Goal: Navigation & Orientation: Find specific page/section

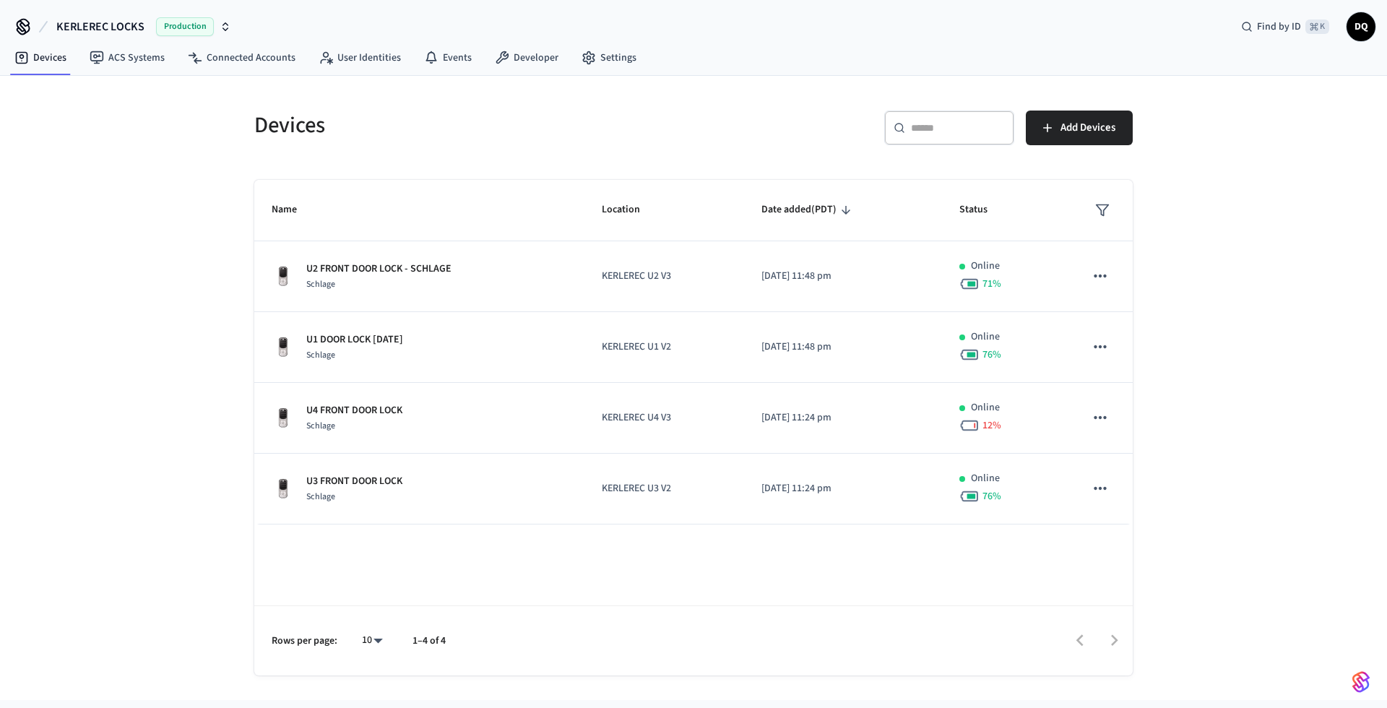
click at [455, 402] on td "U4 FRONT DOOR LOCK Schlage" at bounding box center [419, 418] width 330 height 71
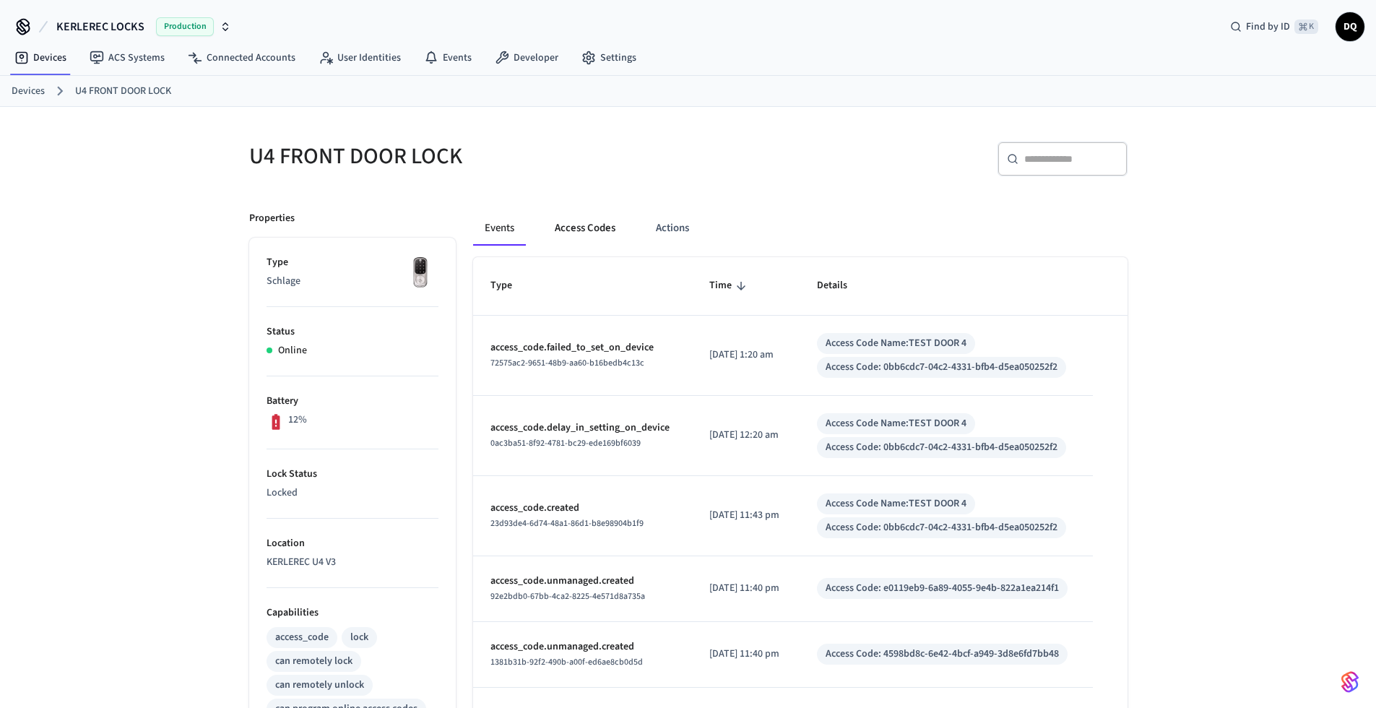
click at [592, 228] on button "Access Codes" at bounding box center [585, 228] width 84 height 35
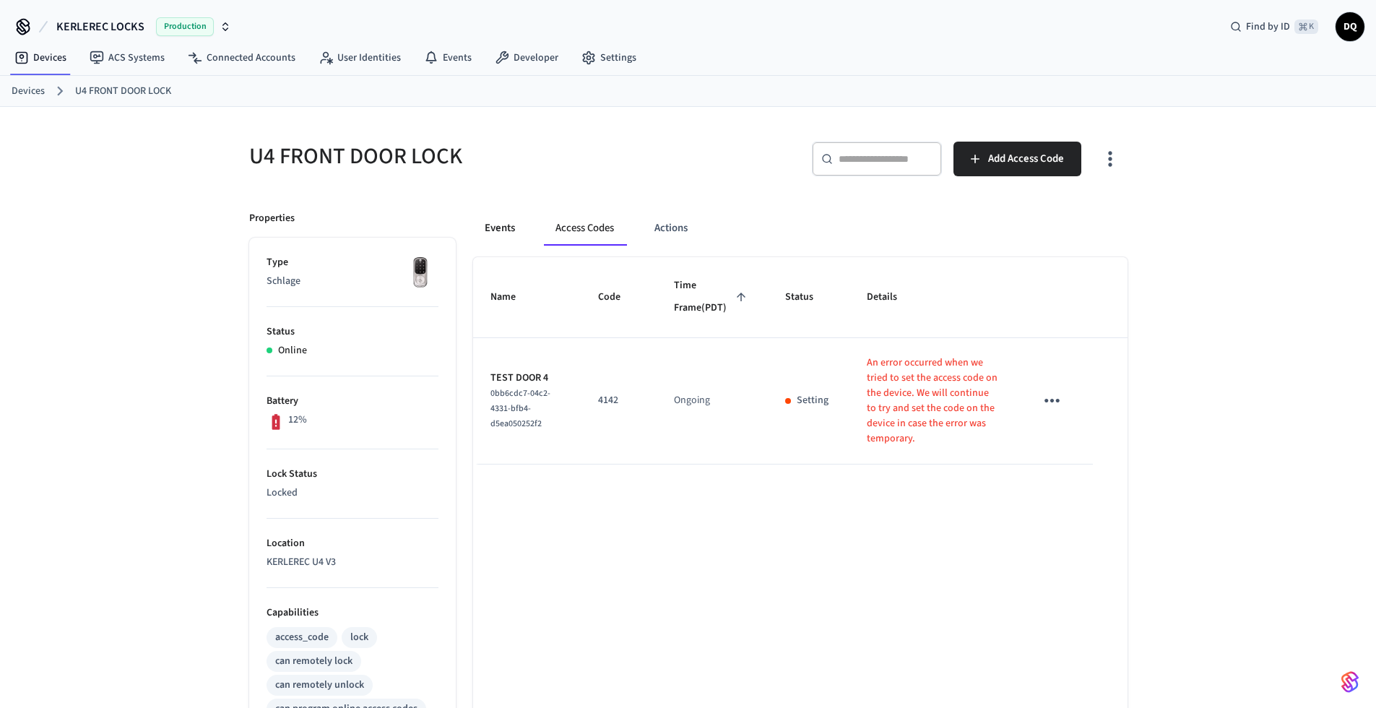
click at [495, 226] on button "Events" at bounding box center [499, 228] width 53 height 35
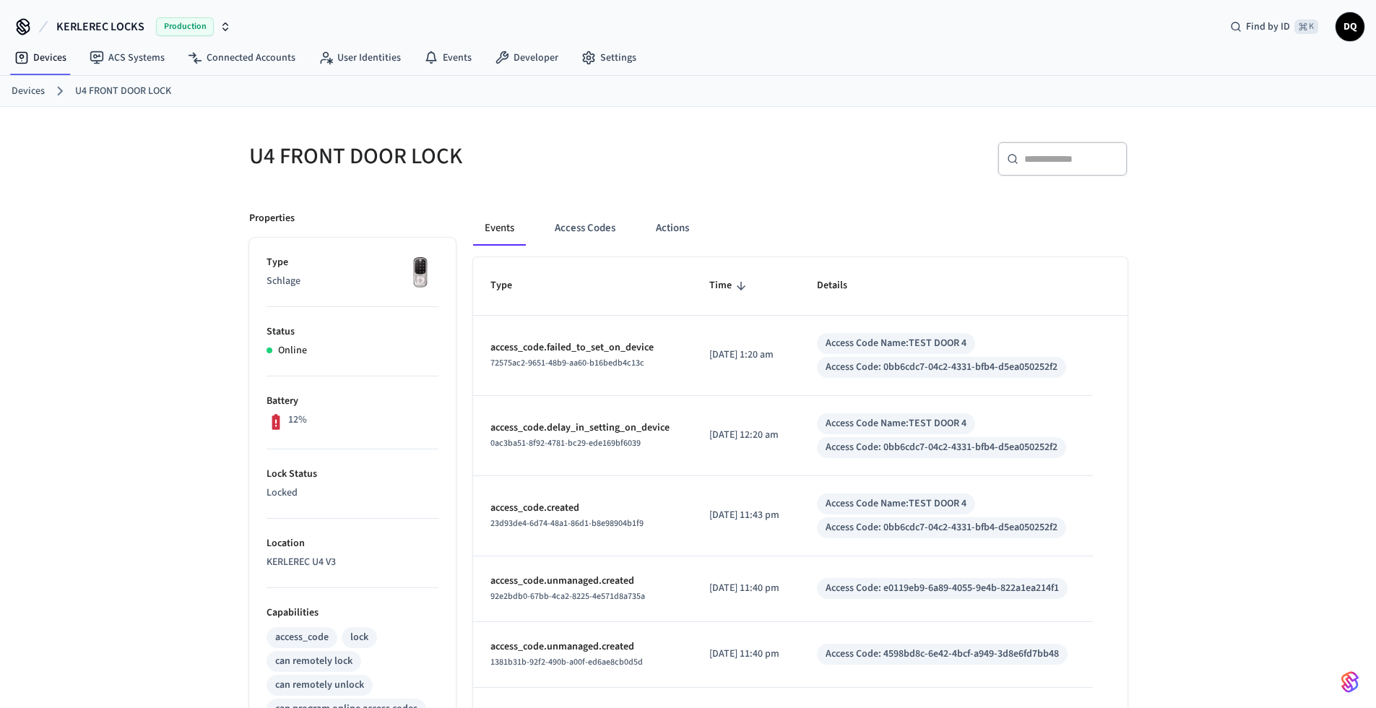
click at [499, 228] on button "Events" at bounding box center [499, 228] width 53 height 35
click at [36, 90] on link "Devices" at bounding box center [28, 91] width 33 height 15
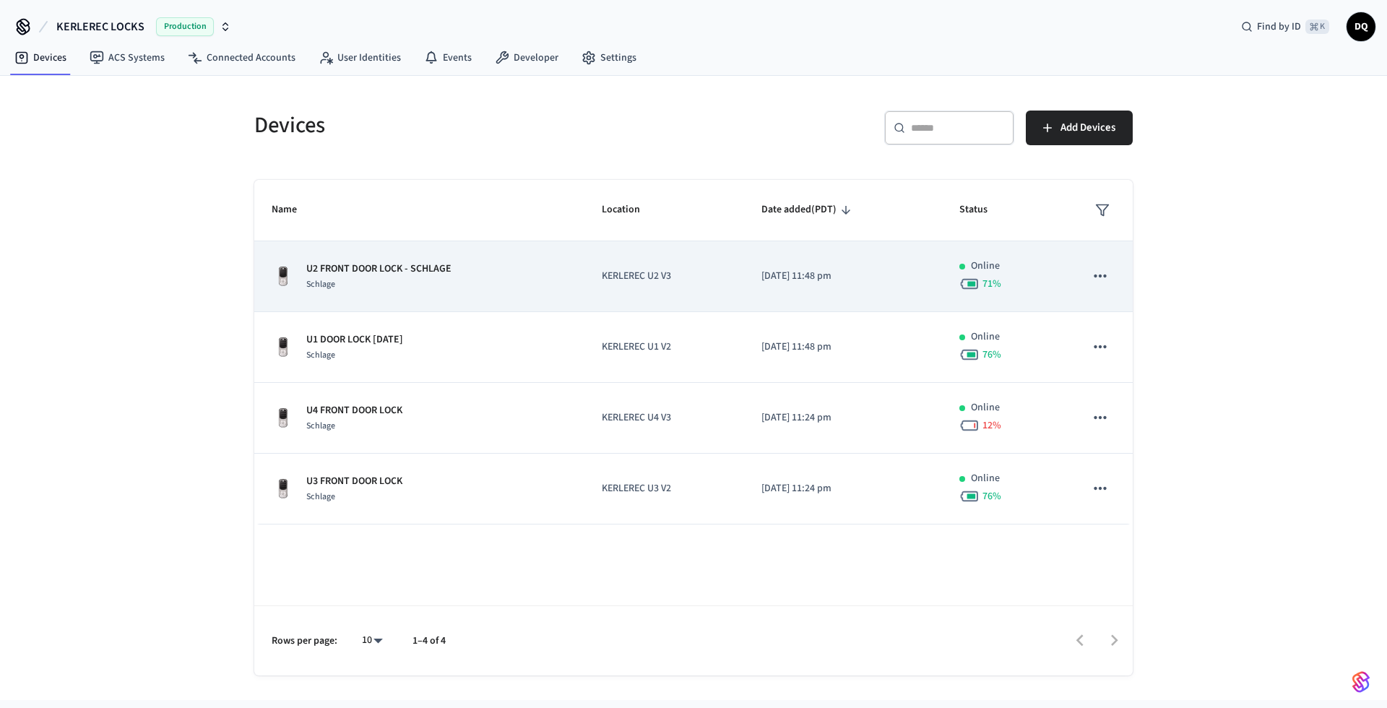
click at [574, 282] on td "U2 FRONT DOOR LOCK - SCHLAGE Schlage" at bounding box center [419, 276] width 330 height 71
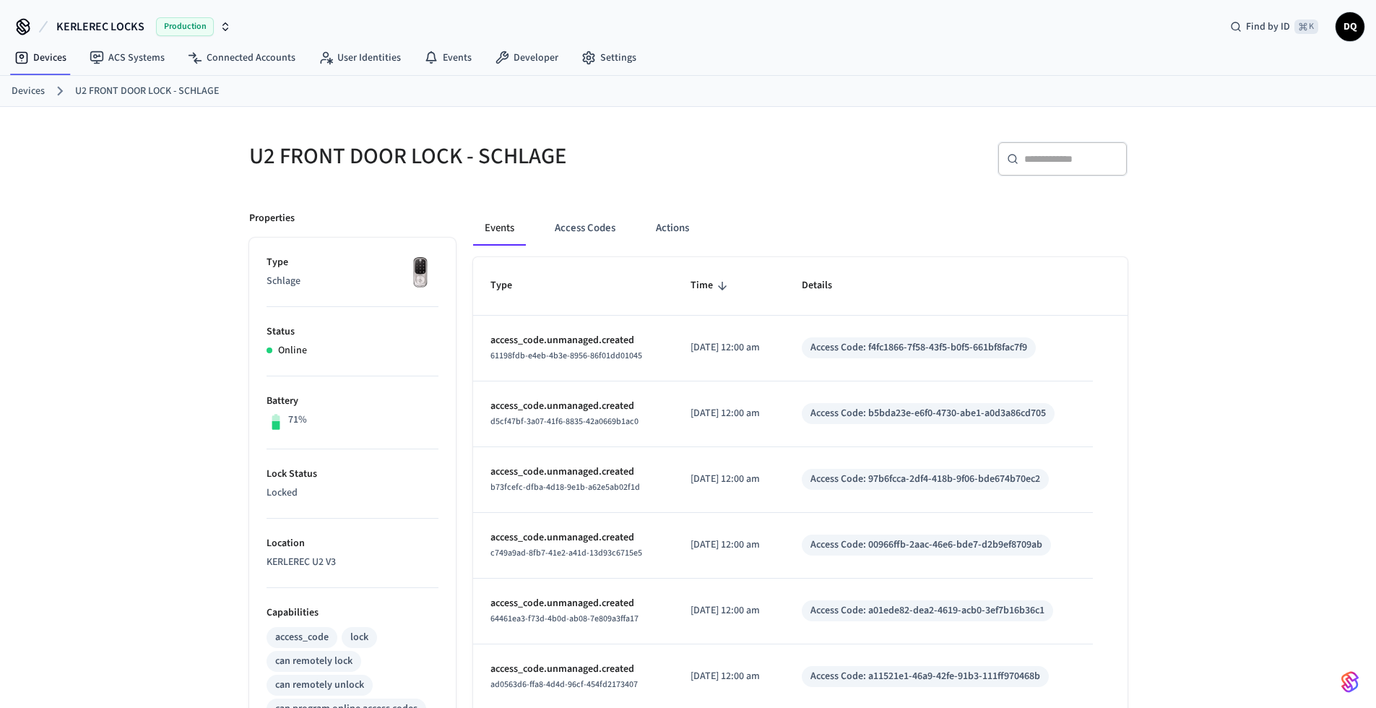
click at [30, 86] on link "Devices" at bounding box center [28, 91] width 33 height 15
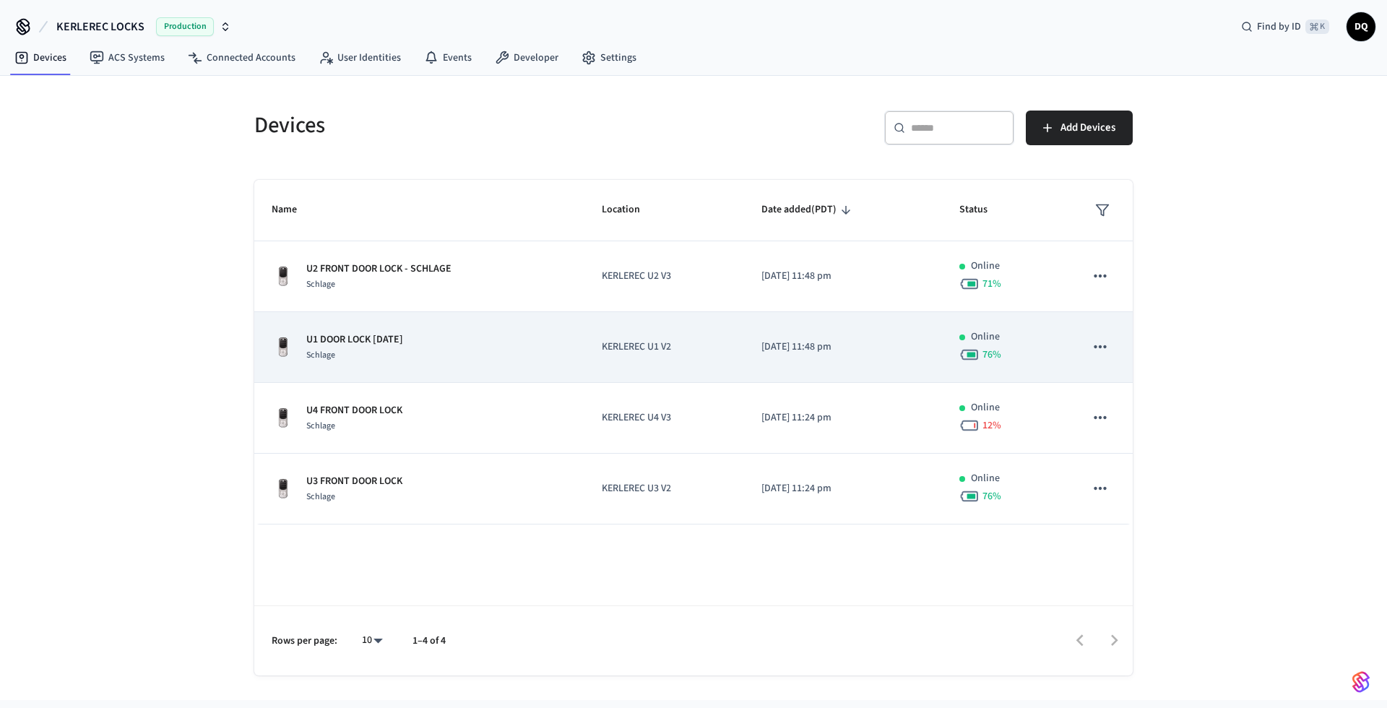
click at [521, 358] on div "U1 DOOR LOCK [DATE] Schlage" at bounding box center [419, 347] width 295 height 30
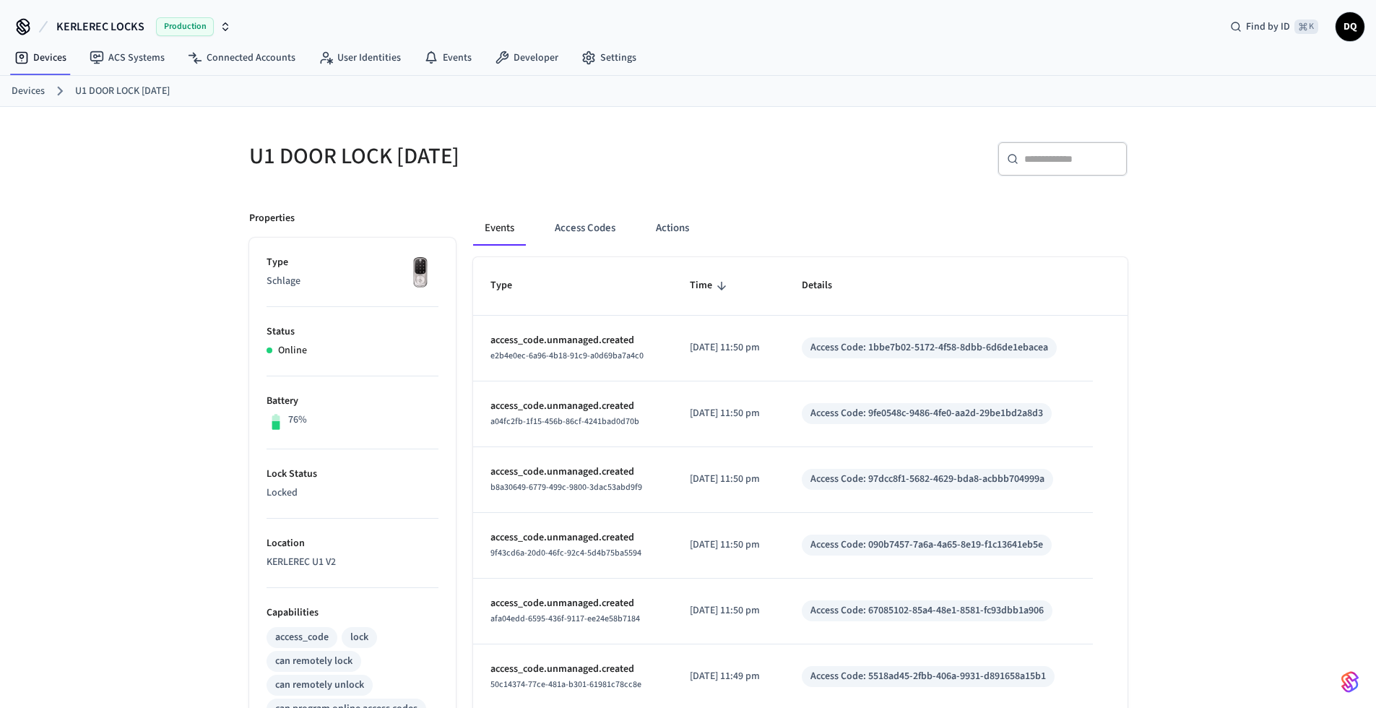
click at [32, 90] on link "Devices" at bounding box center [28, 91] width 33 height 15
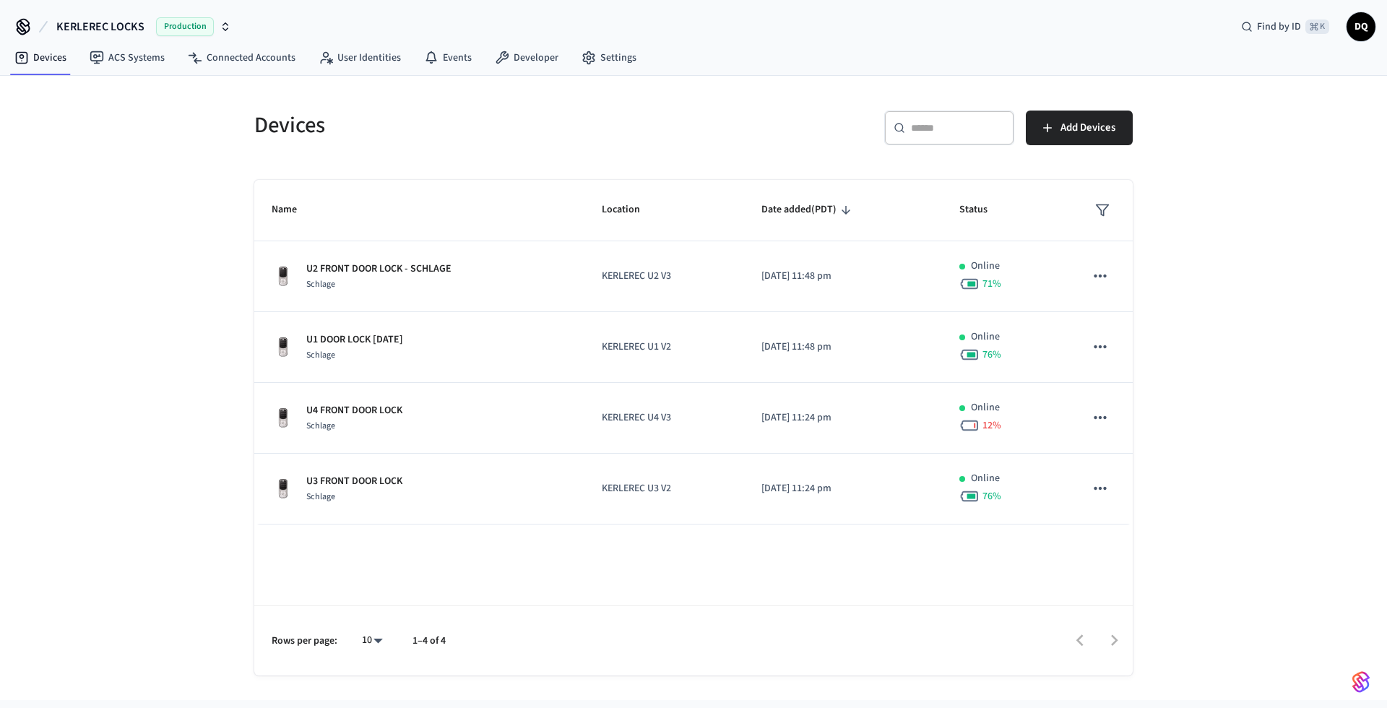
click at [100, 147] on div "Devices ​ ​ Add Devices Name Location Date added (PDT) Status U2 FRONT DOOR LOC…" at bounding box center [693, 388] width 1387 height 624
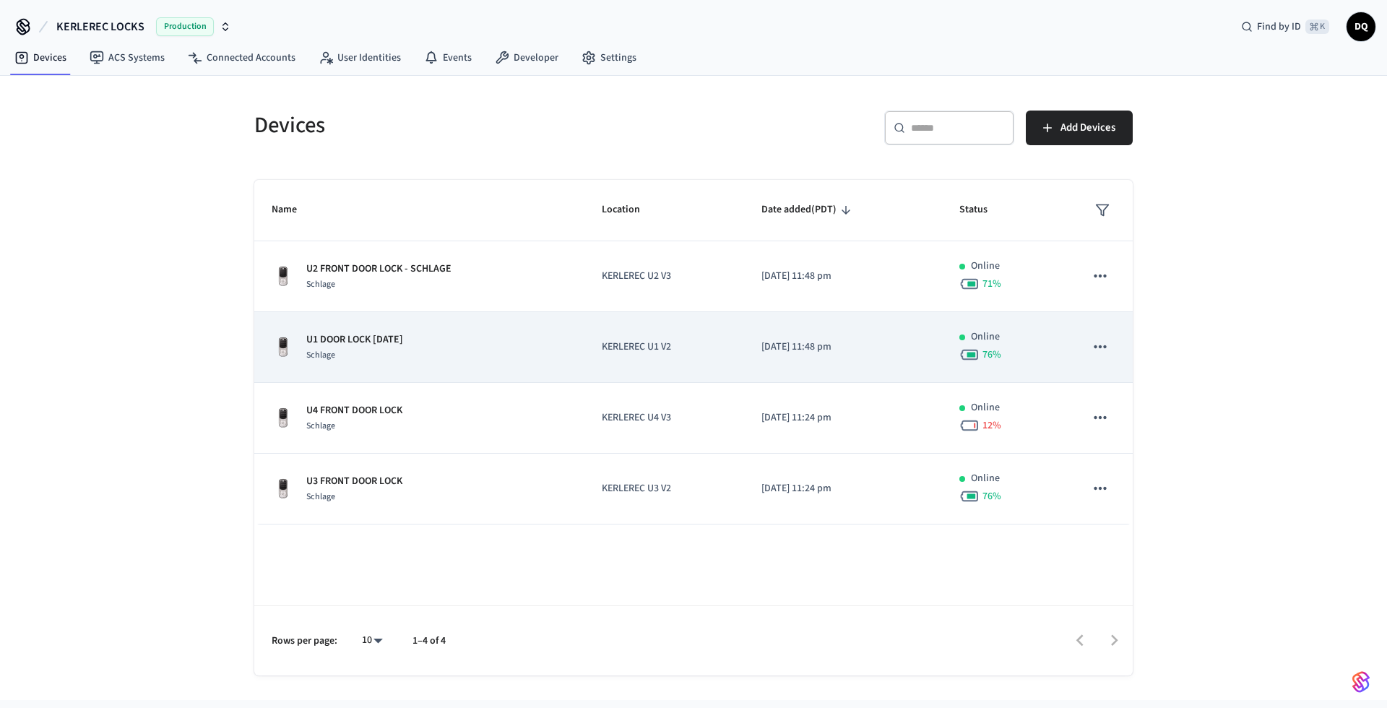
click at [418, 360] on div "U1 DOOR LOCK [DATE] Schlage" at bounding box center [419, 347] width 295 height 30
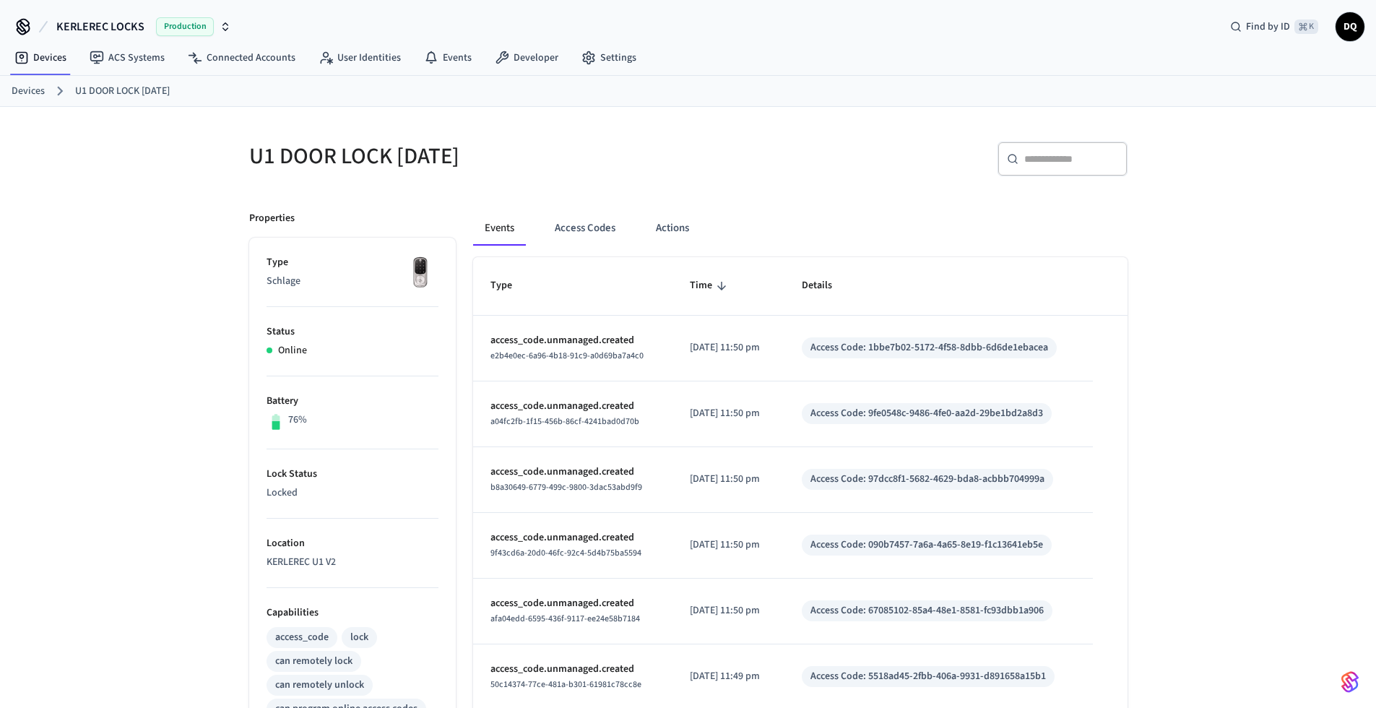
click at [26, 89] on link "Devices" at bounding box center [28, 91] width 33 height 15
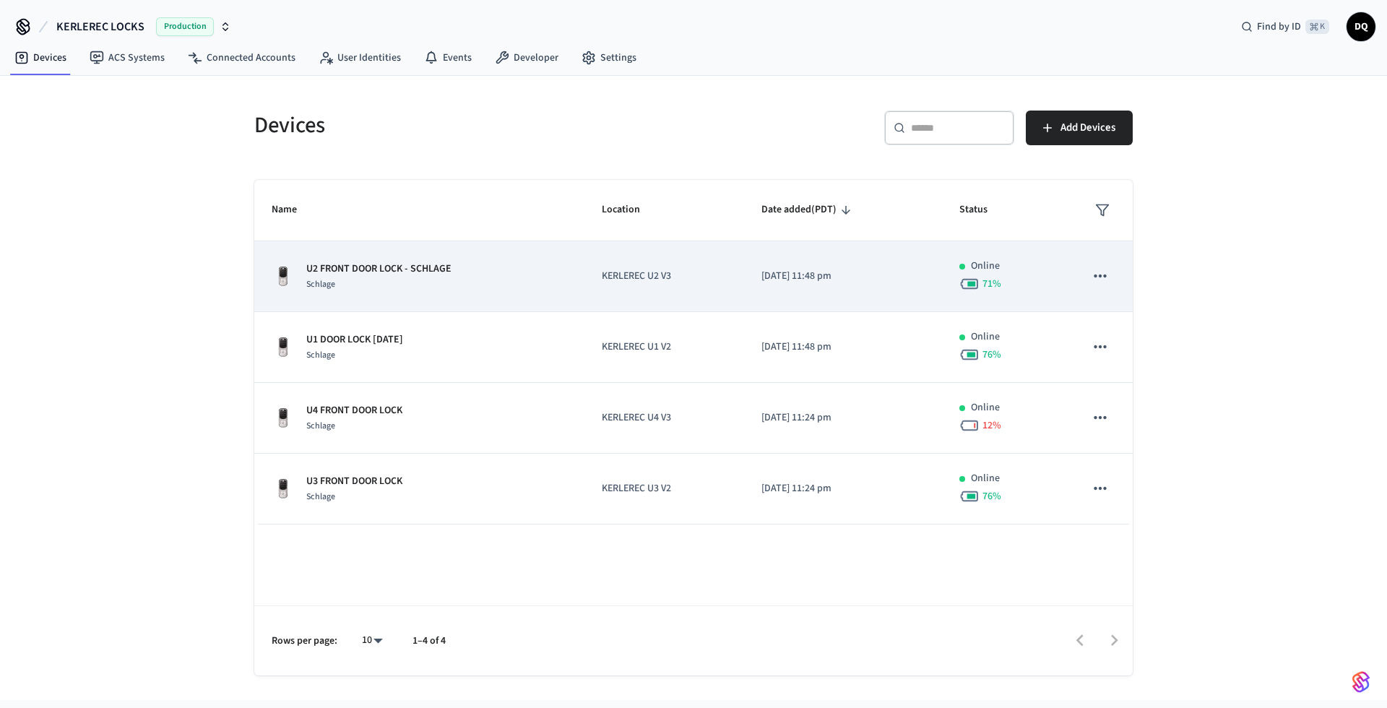
click at [574, 278] on td "U2 FRONT DOOR LOCK - SCHLAGE Schlage" at bounding box center [419, 276] width 330 height 71
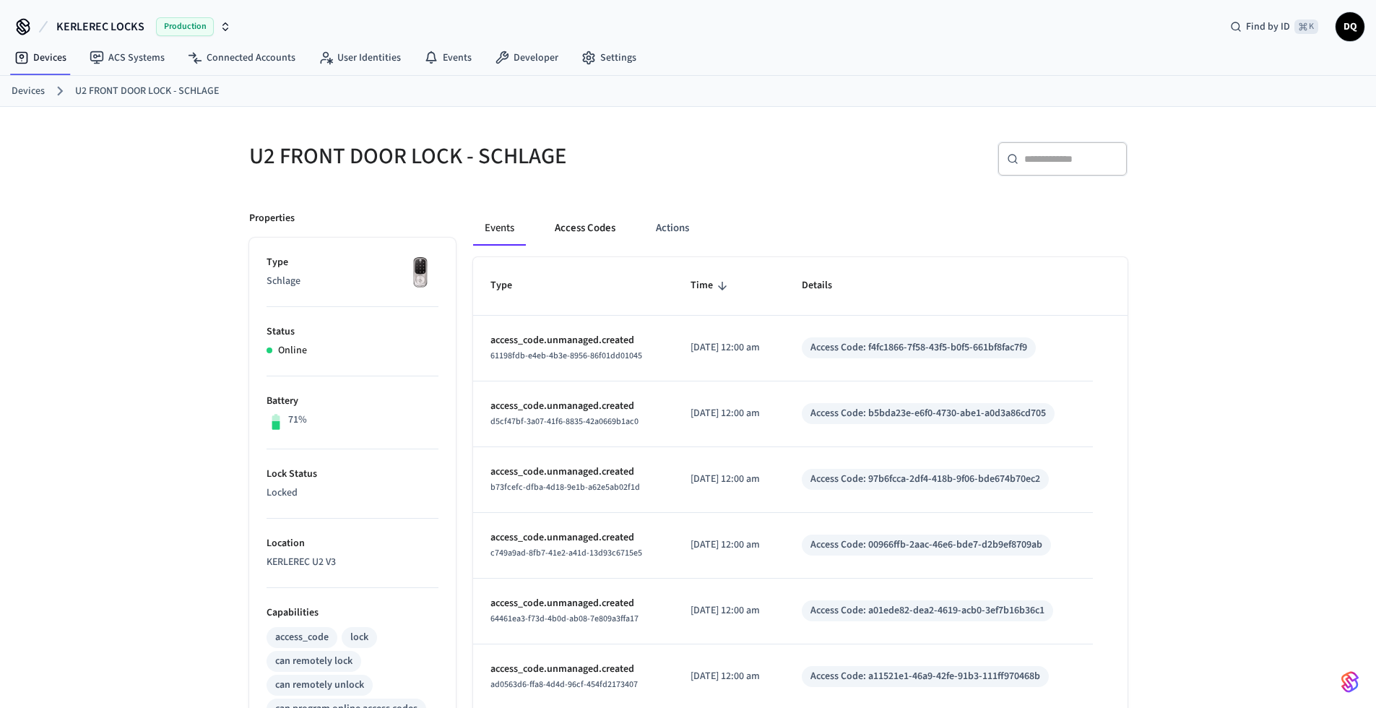
click at [603, 230] on button "Access Codes" at bounding box center [585, 228] width 84 height 35
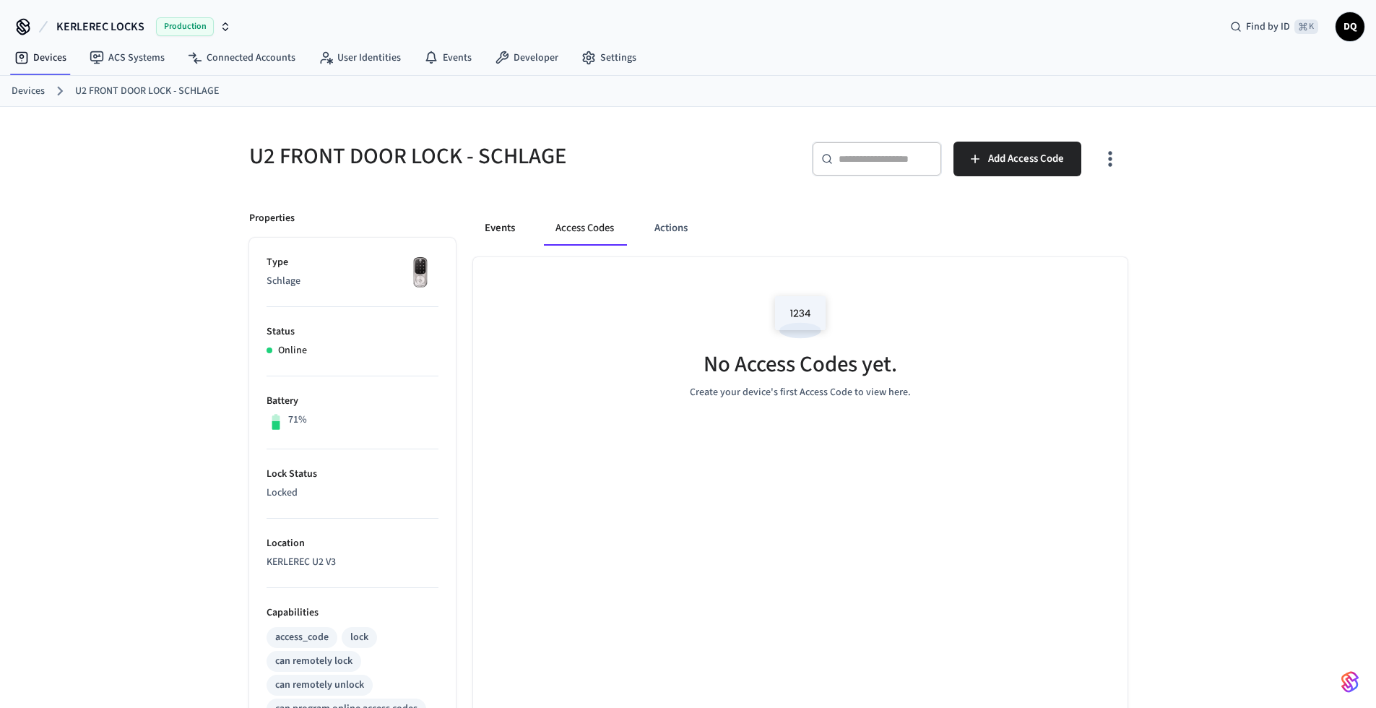
click at [492, 225] on button "Events" at bounding box center [499, 228] width 53 height 35
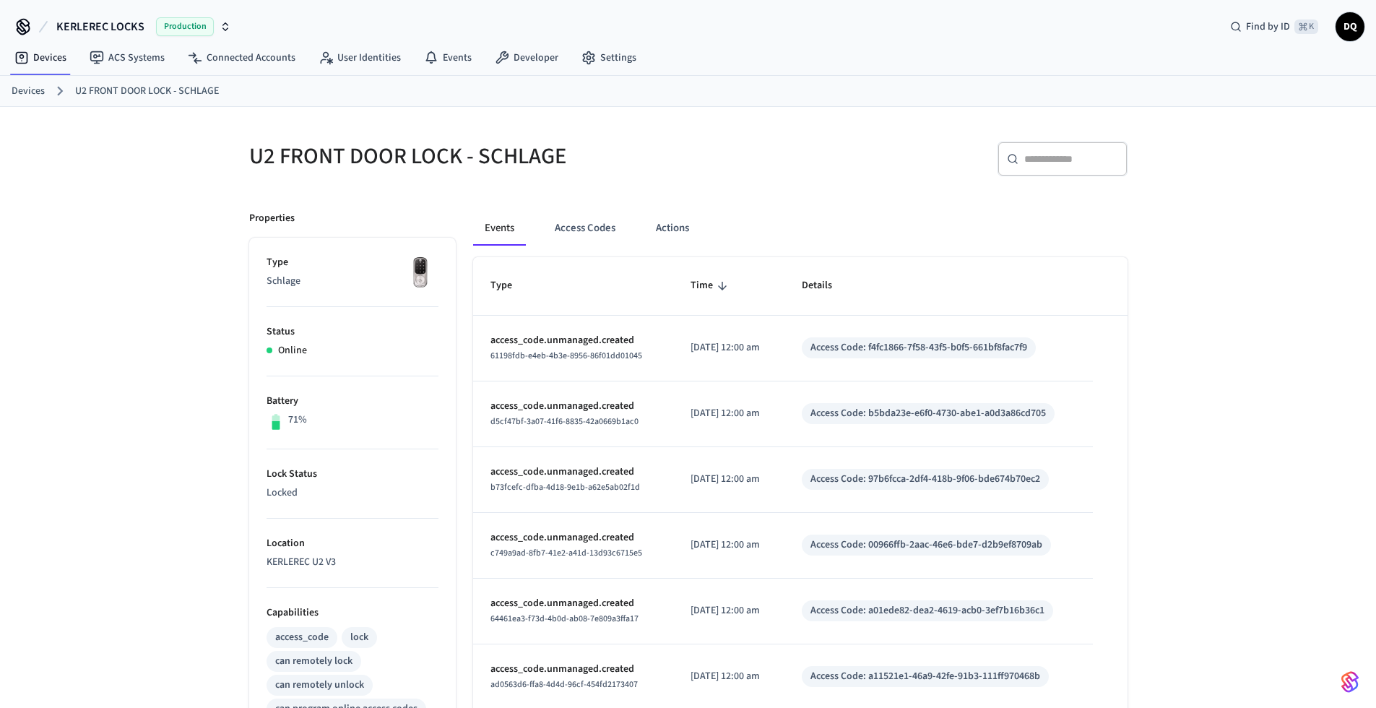
click at [32, 88] on link "Devices" at bounding box center [28, 91] width 33 height 15
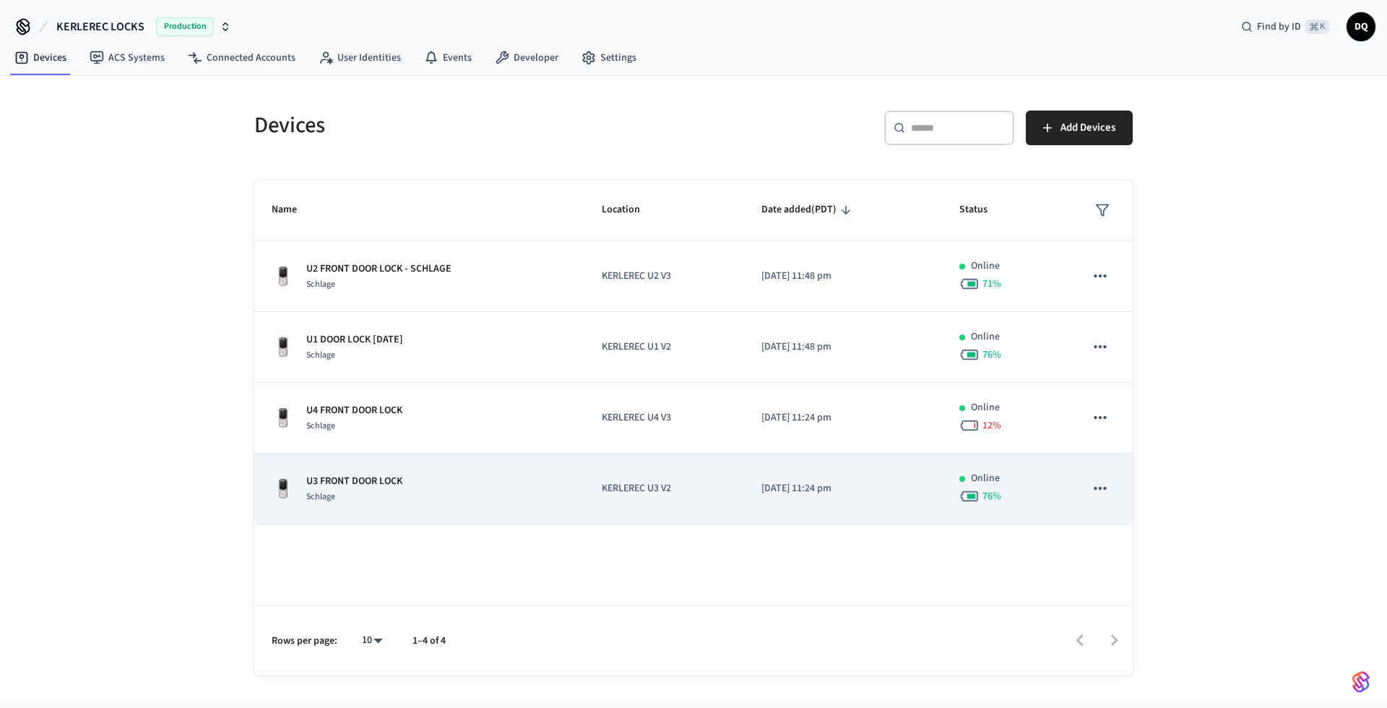
click at [530, 493] on div "U3 FRONT DOOR LOCK Schlage" at bounding box center [419, 489] width 295 height 30
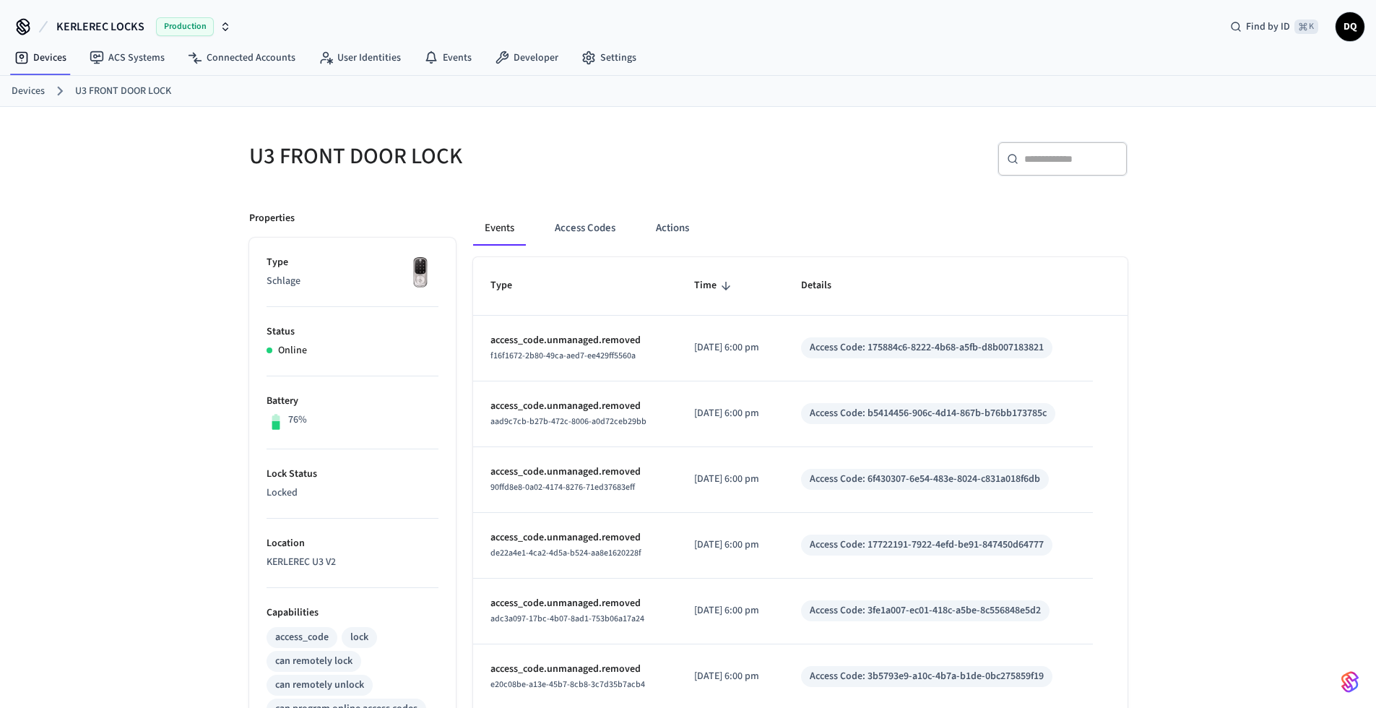
click at [35, 90] on link "Devices" at bounding box center [28, 91] width 33 height 15
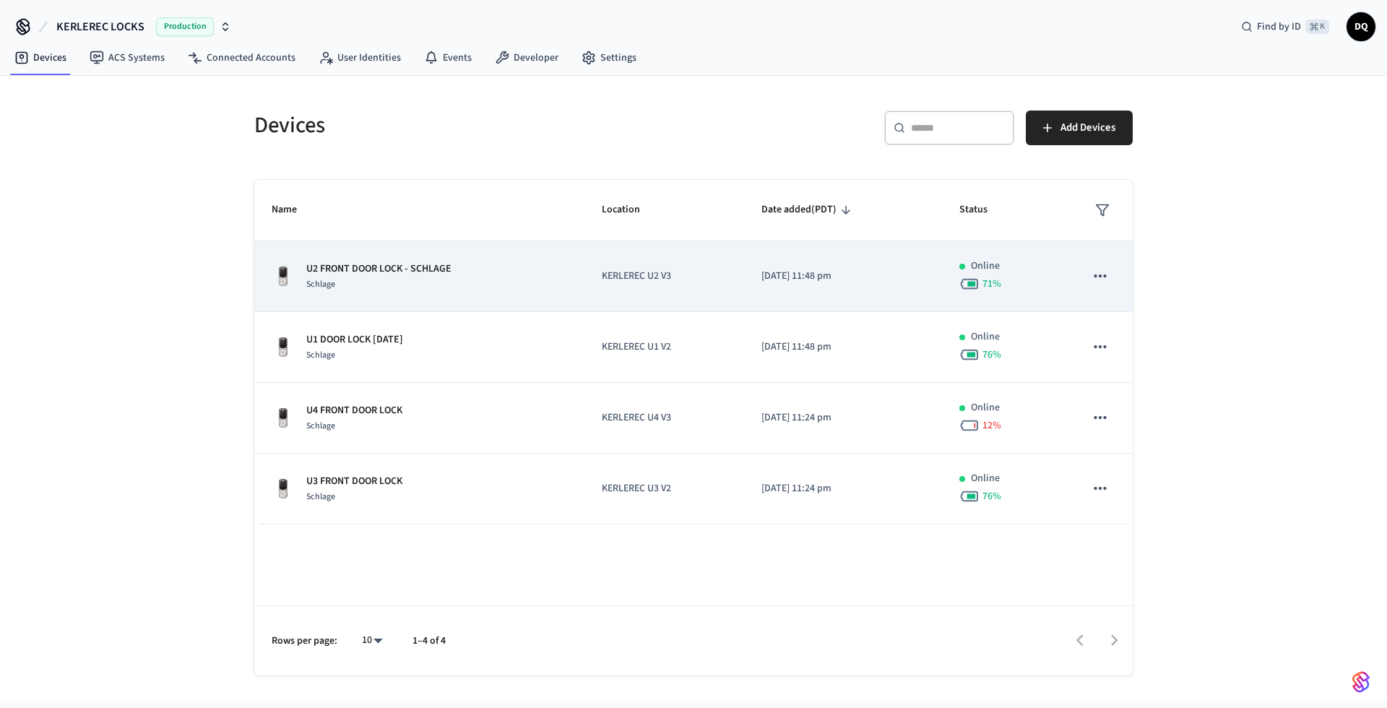
click at [443, 288] on div "Schlage" at bounding box center [378, 284] width 145 height 15
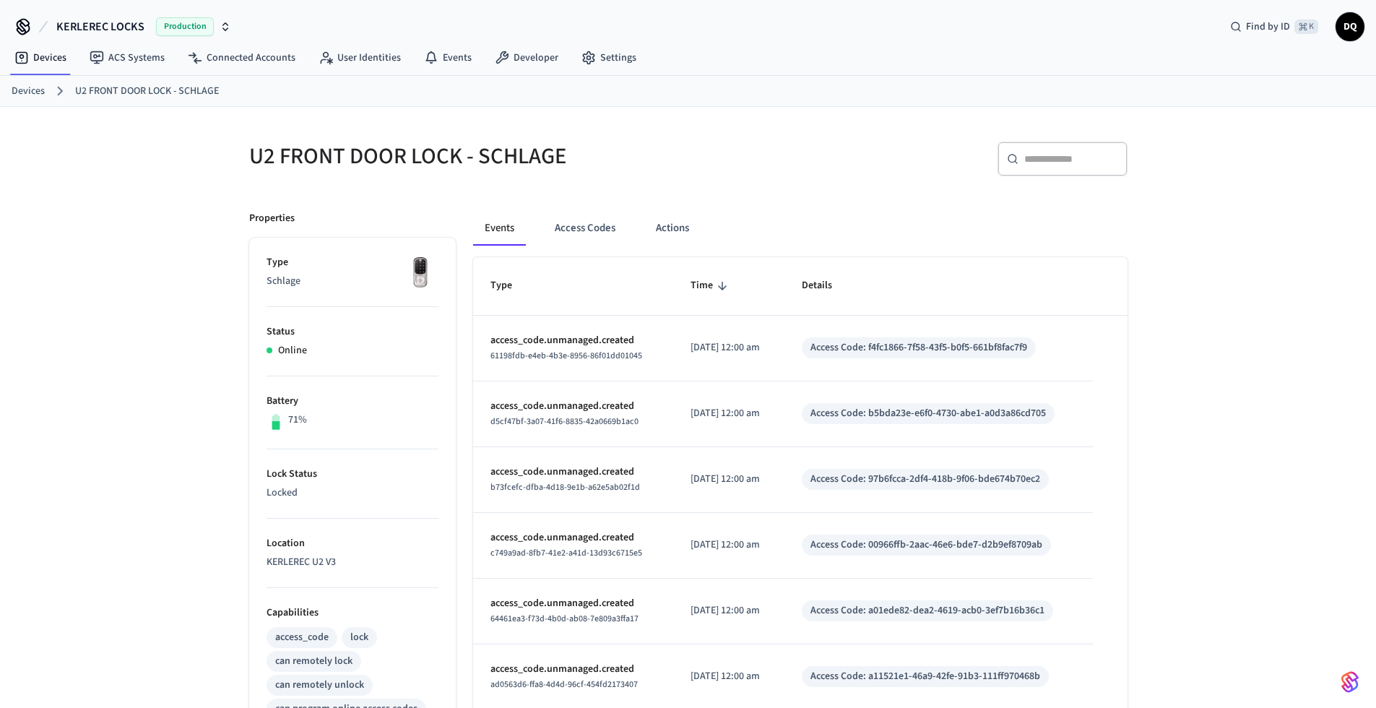
click at [27, 94] on link "Devices" at bounding box center [28, 91] width 33 height 15
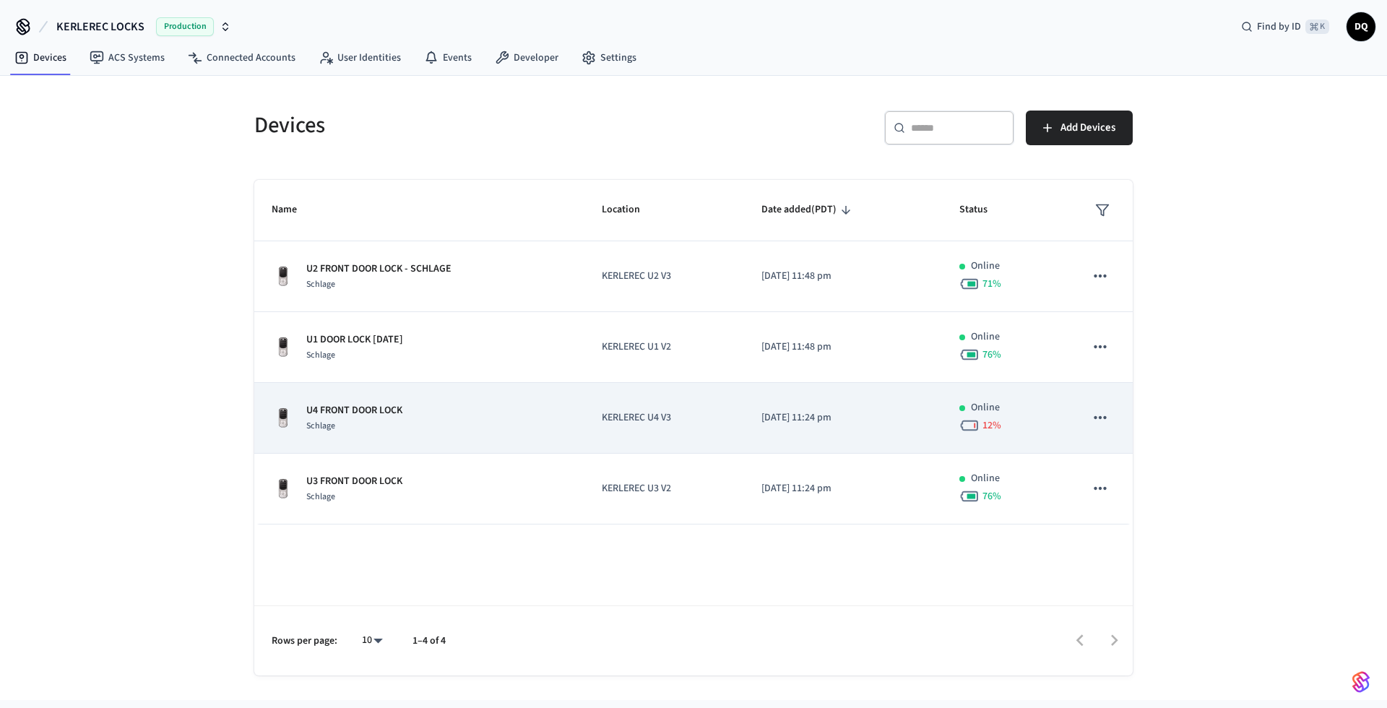
click at [481, 424] on div "U4 FRONT DOOR LOCK Schlage" at bounding box center [419, 418] width 295 height 30
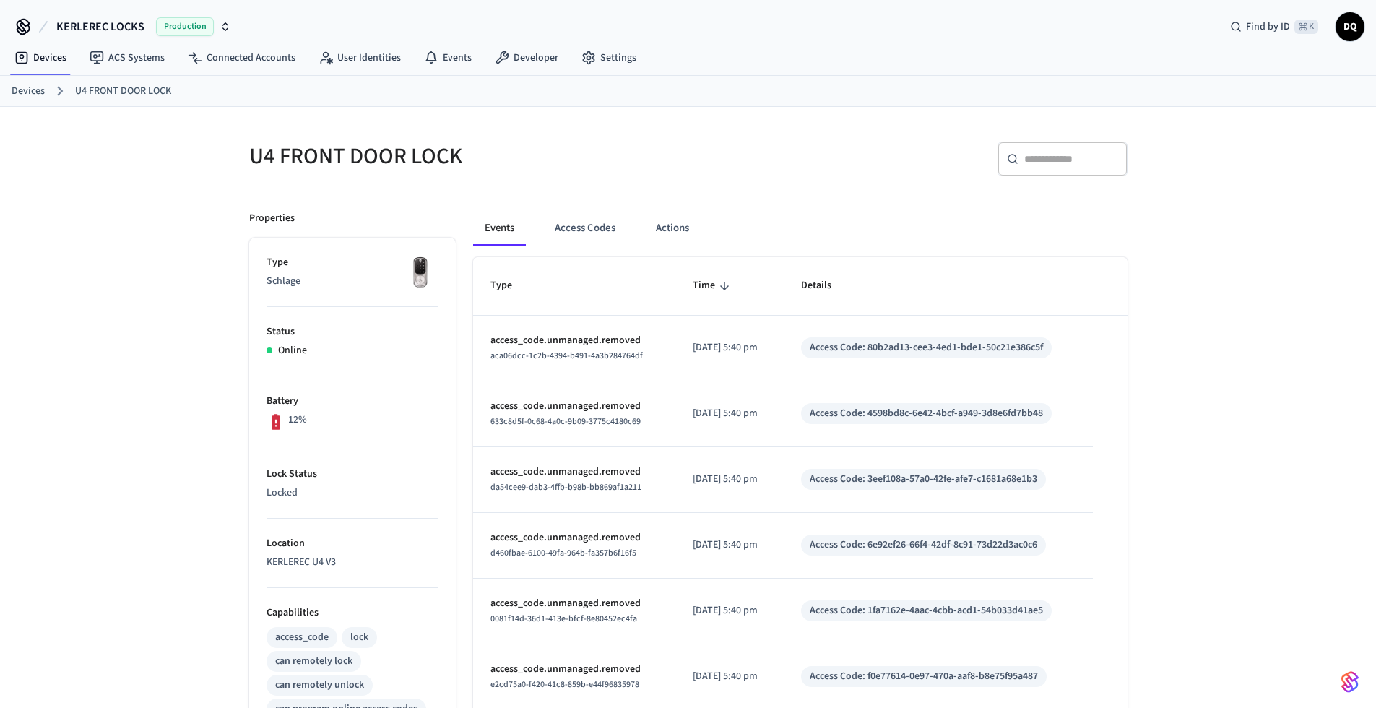
click at [26, 91] on link "Devices" at bounding box center [28, 91] width 33 height 15
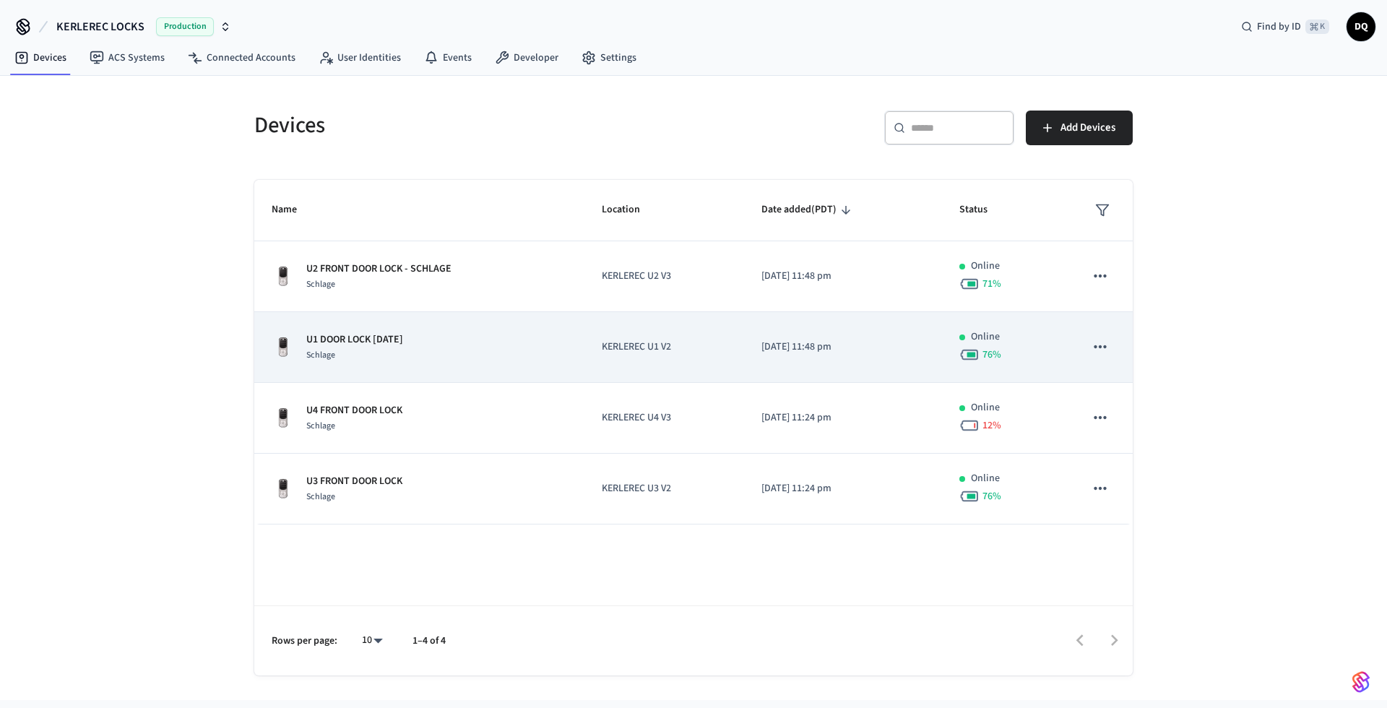
click at [459, 353] on div "U1 DOOR LOCK [DATE] Schlage" at bounding box center [419, 347] width 295 height 30
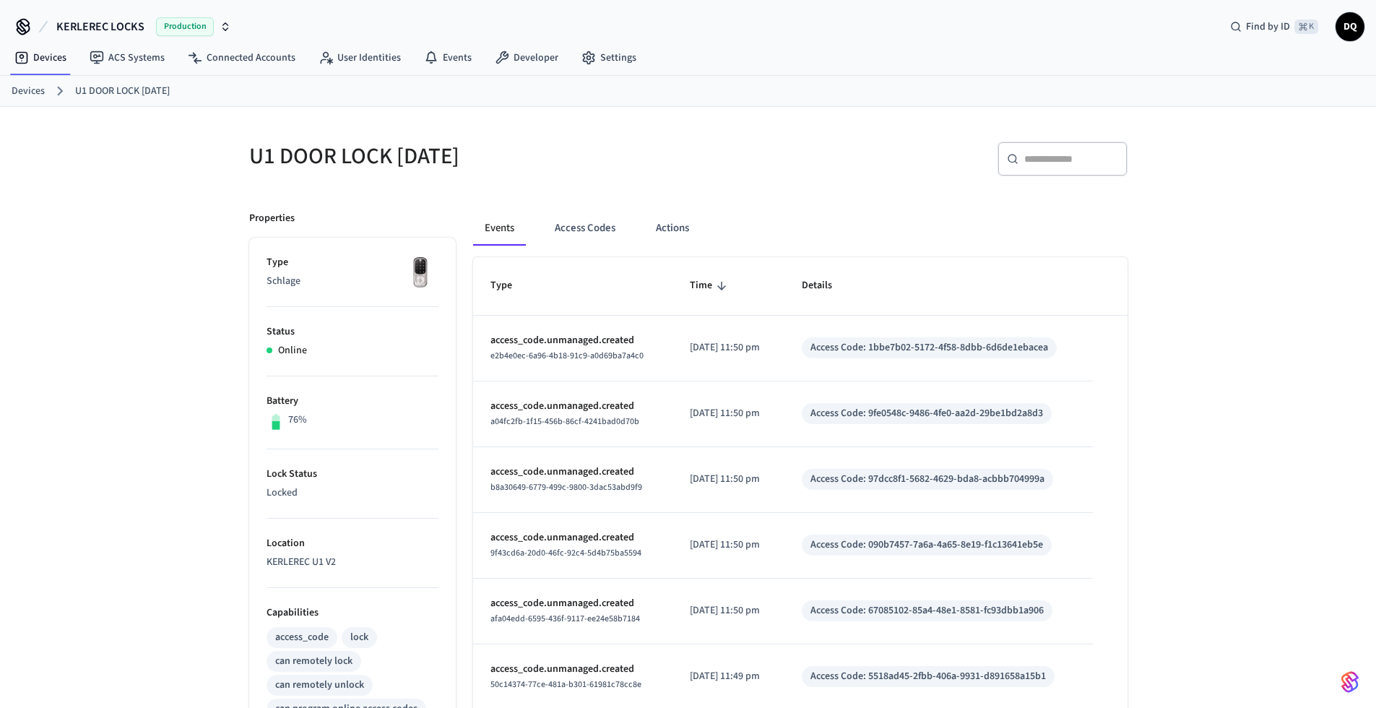
click at [25, 92] on link "Devices" at bounding box center [28, 91] width 33 height 15
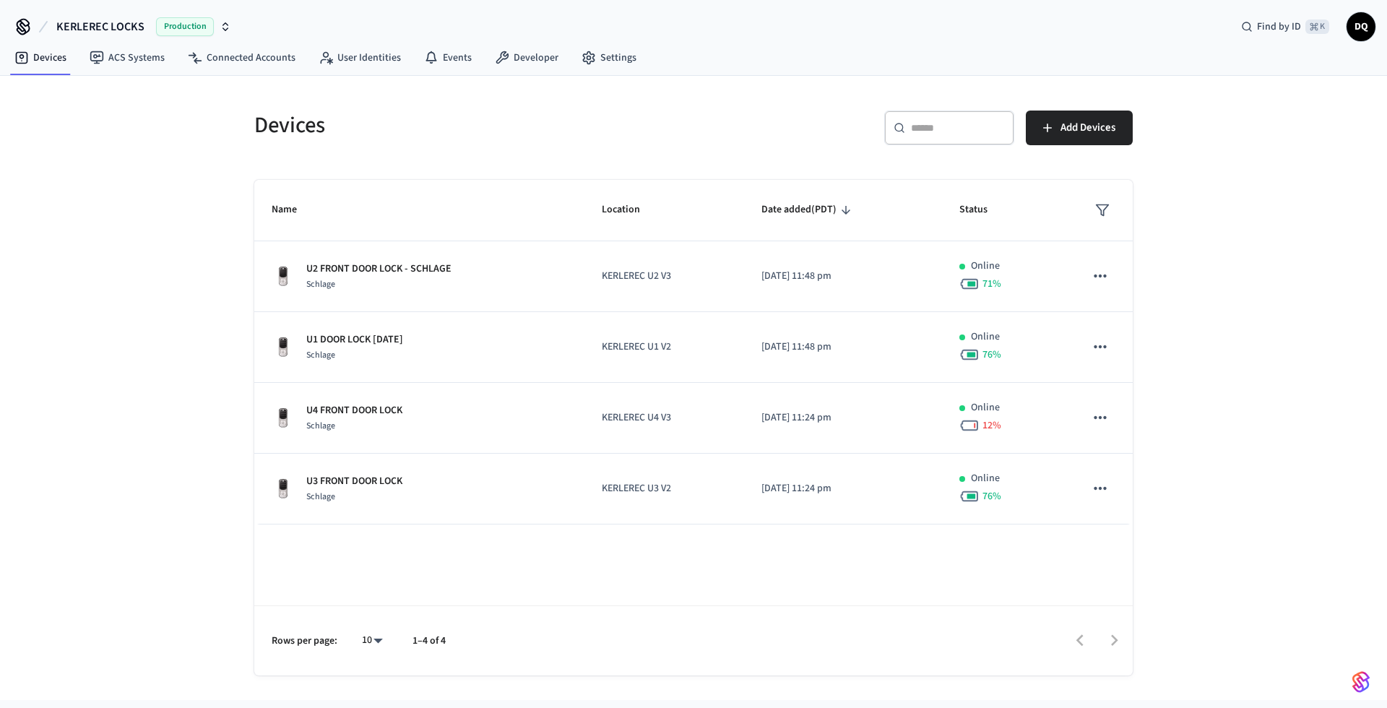
click at [131, 23] on span "KERLEREC LOCKS" at bounding box center [100, 26] width 88 height 17
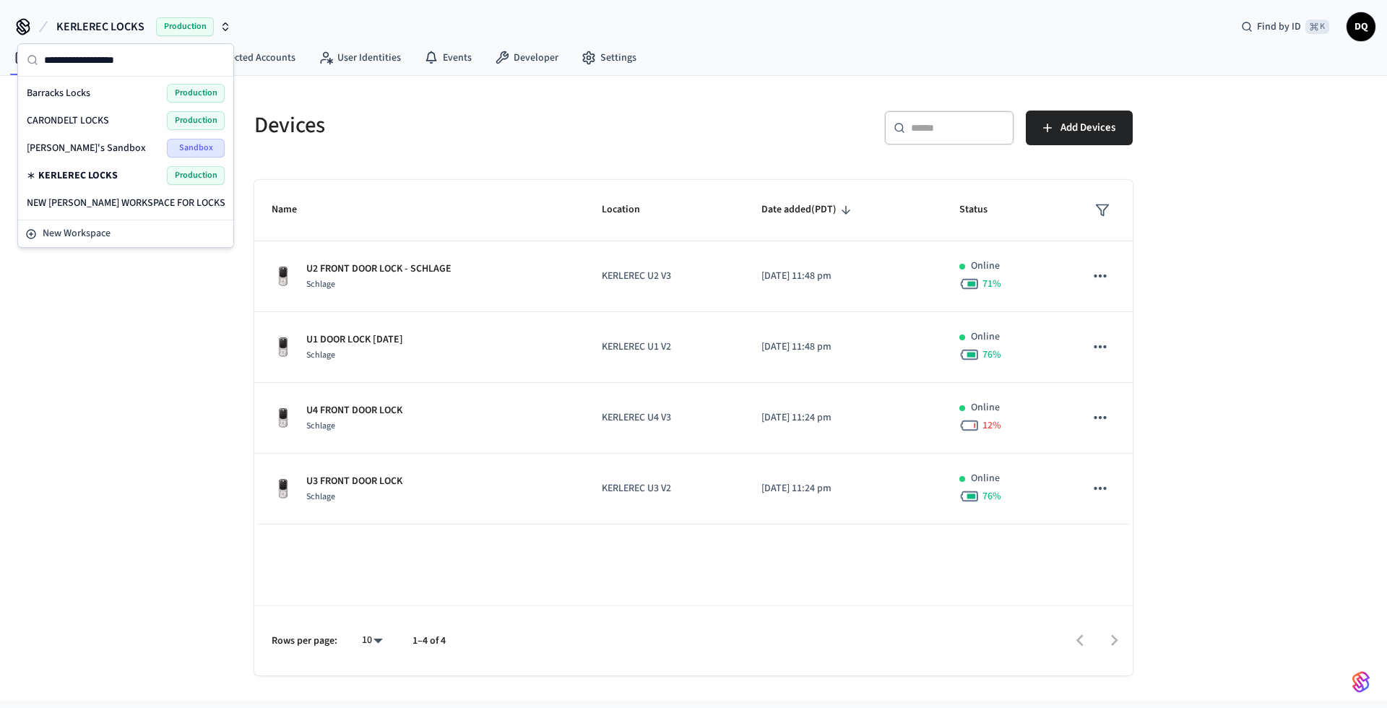
click at [115, 121] on div "CARONDELT LOCKS Production" at bounding box center [126, 120] width 198 height 19
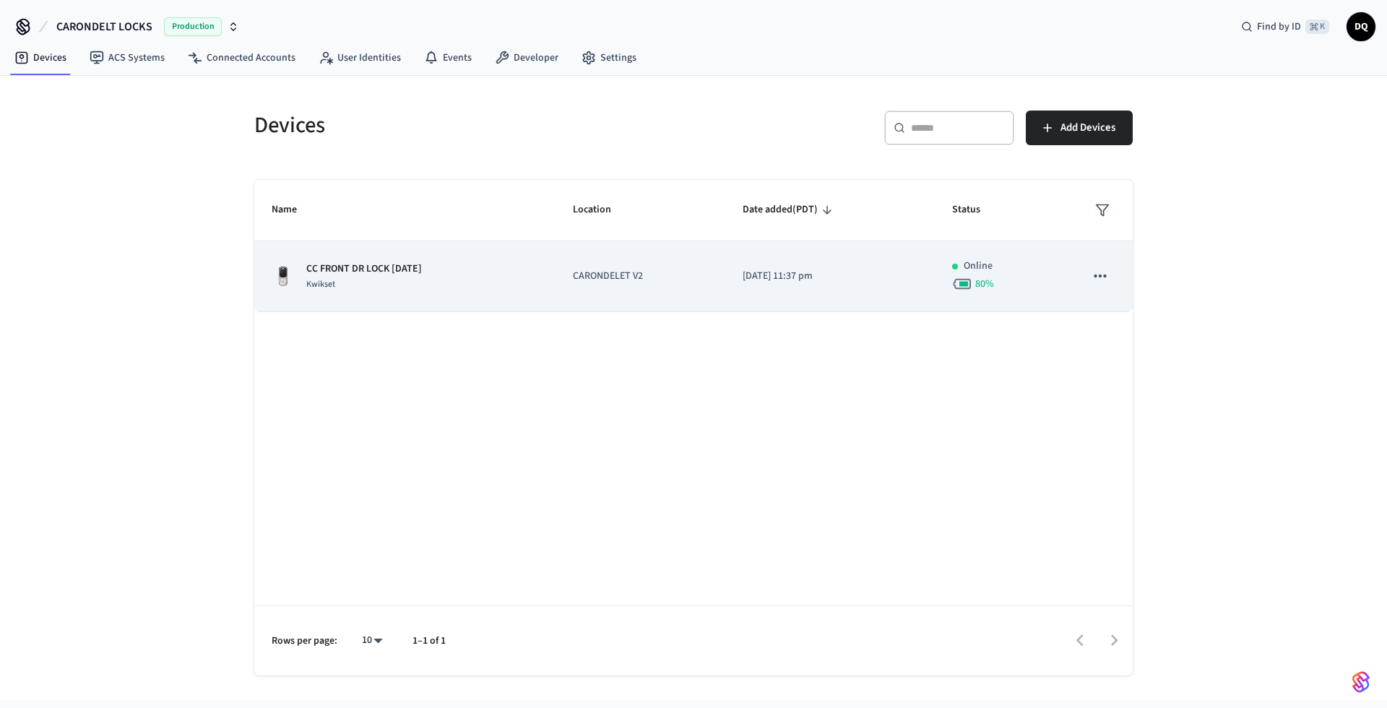
click at [488, 287] on div "CC FRONT DR LOCK SEP21 Kwikset" at bounding box center [405, 277] width 267 height 30
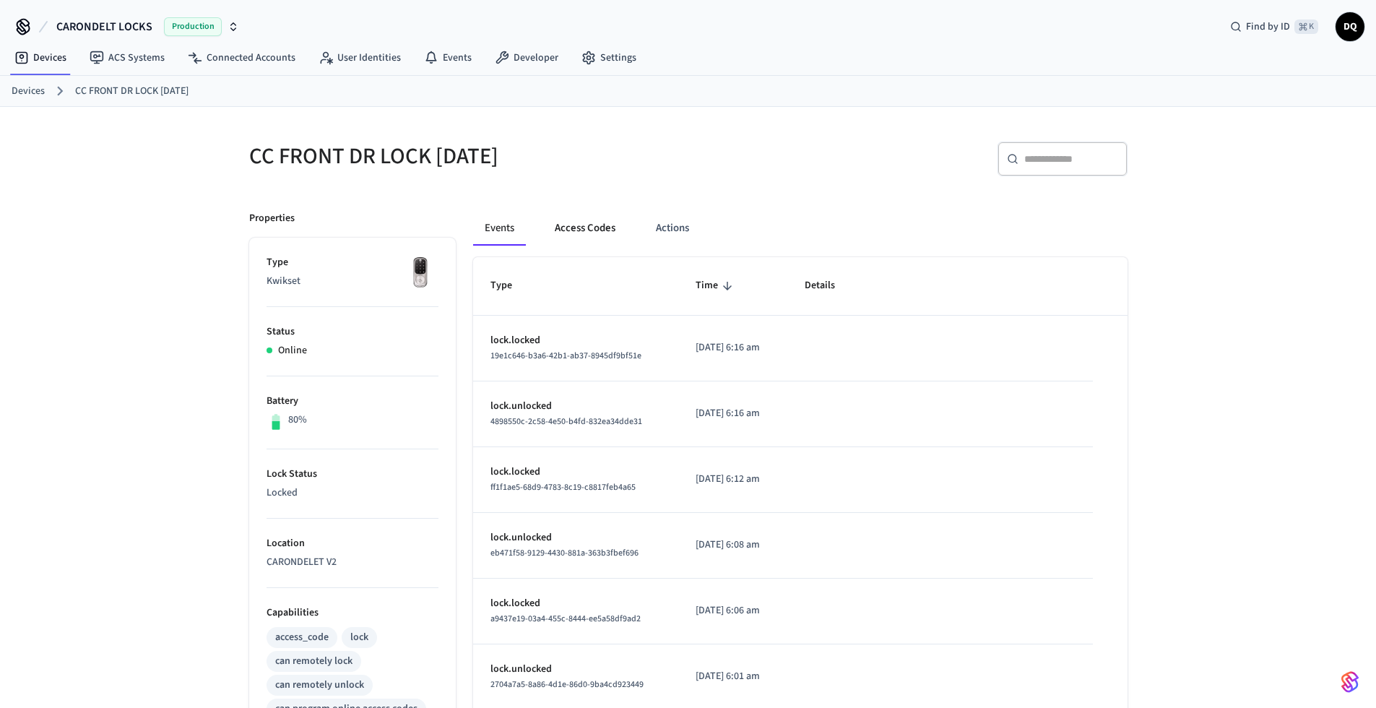
click at [579, 225] on button "Access Codes" at bounding box center [585, 228] width 84 height 35
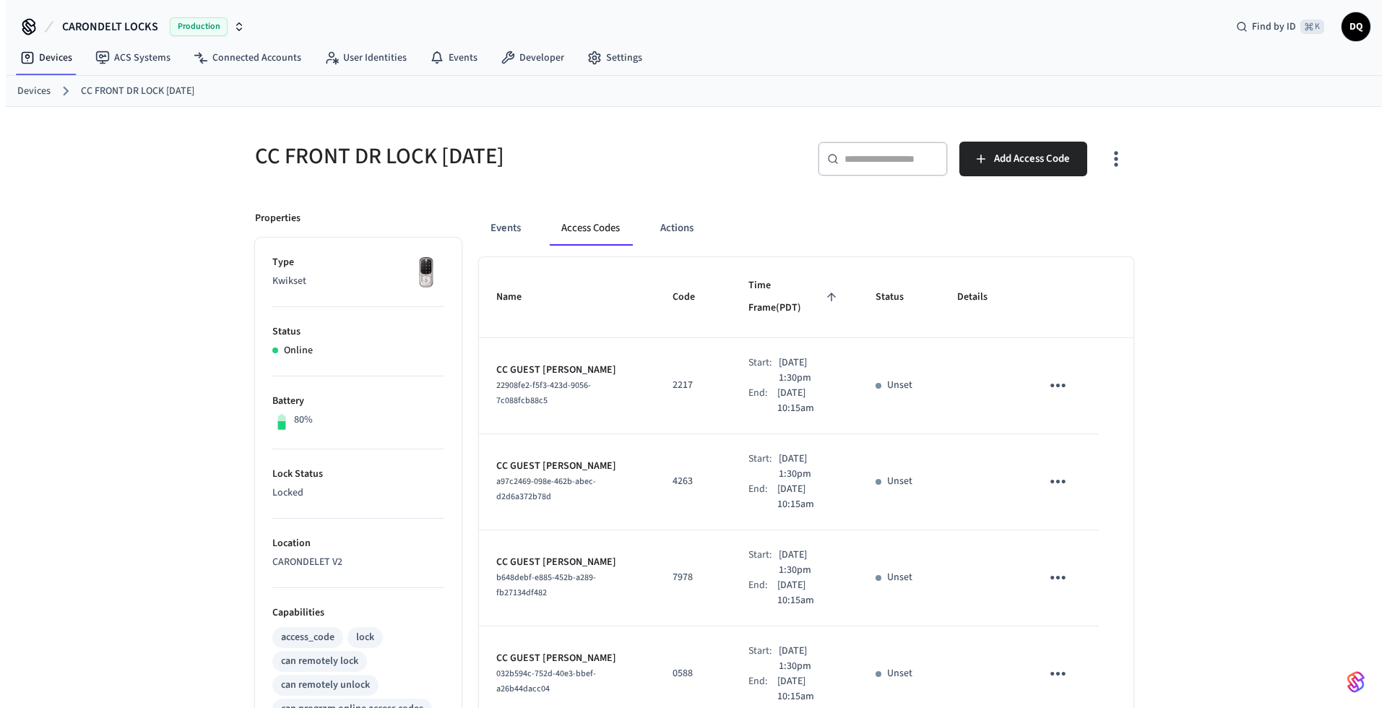
scroll to position [638, 0]
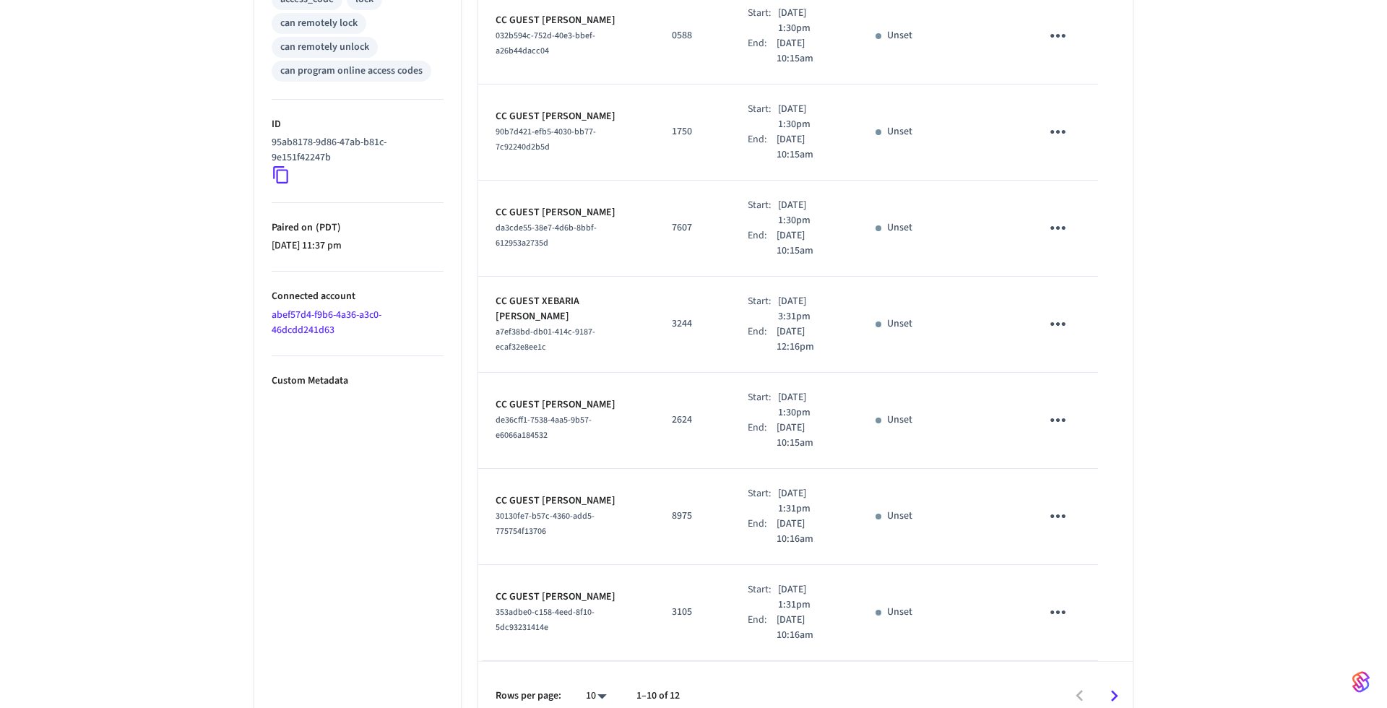
click at [597, 669] on body "CARONDELT LOCKS Production Find by ID ⌘ K DQ Devices ACS Systems Connected Acco…" at bounding box center [693, 46] width 1387 height 1369
click at [597, 670] on li "All" at bounding box center [585, 666] width 38 height 38
type input "**"
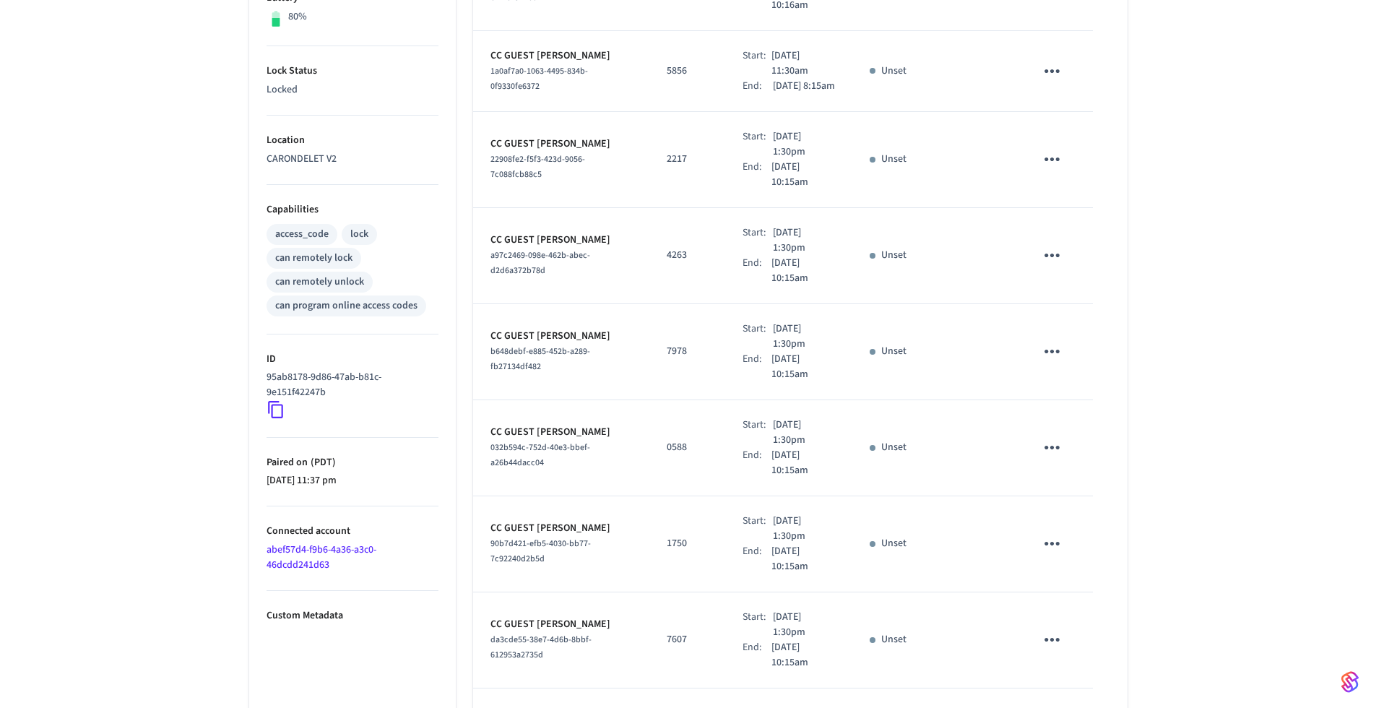
scroll to position [0, 0]
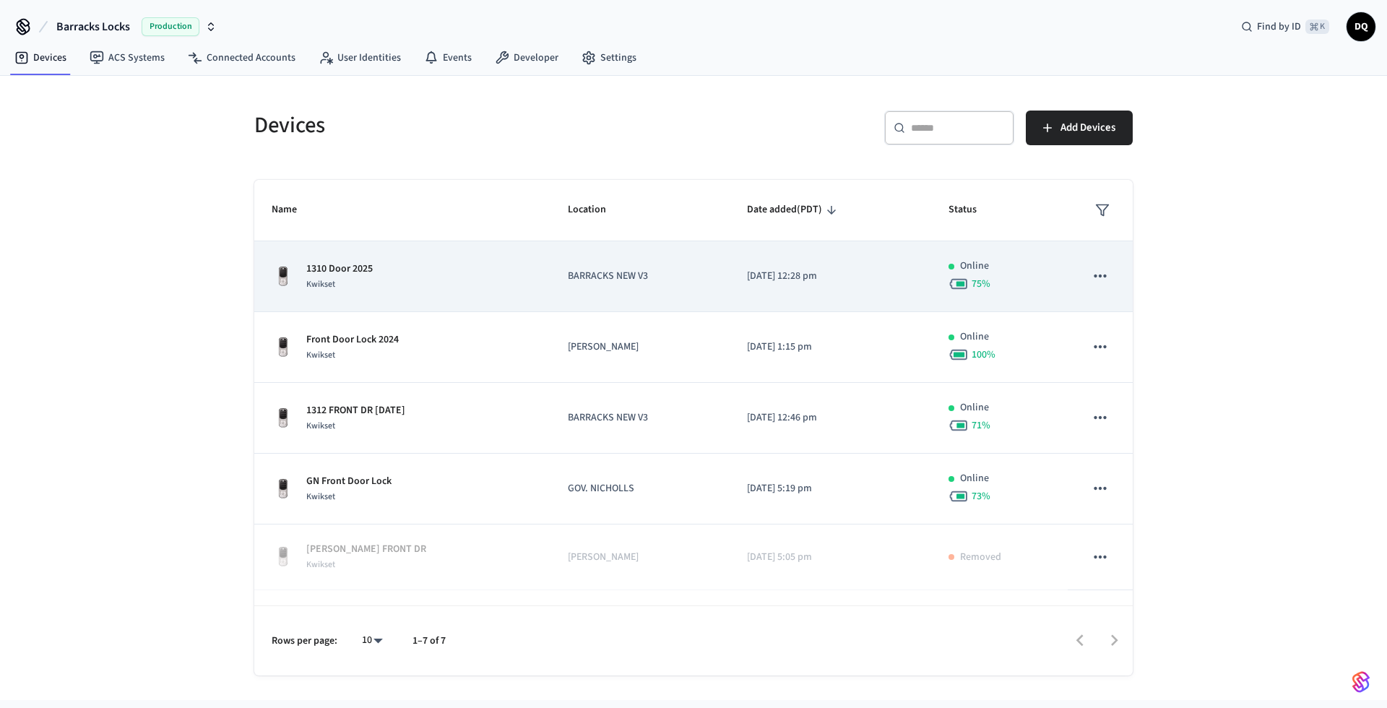
click at [452, 260] on td "1310 Door 2025 Kwikset" at bounding box center [402, 276] width 296 height 71
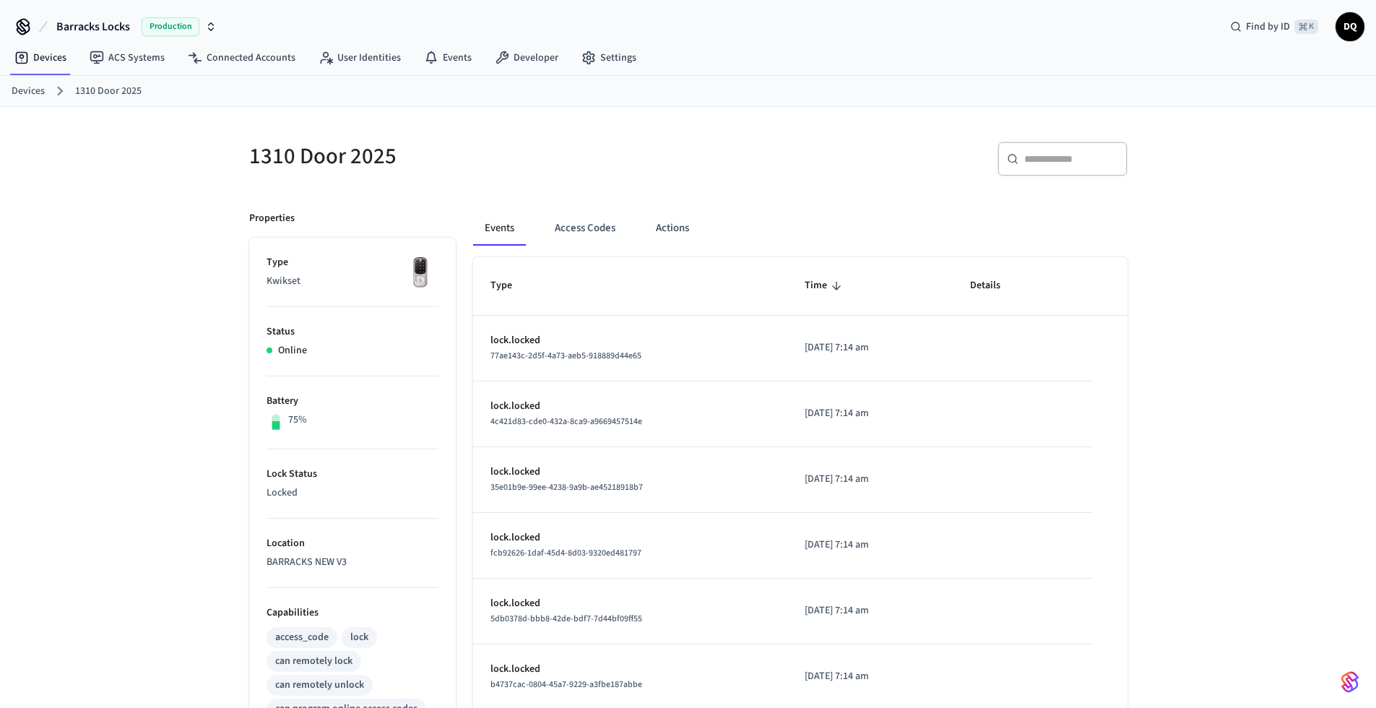
click at [20, 87] on link "Devices" at bounding box center [28, 91] width 33 height 15
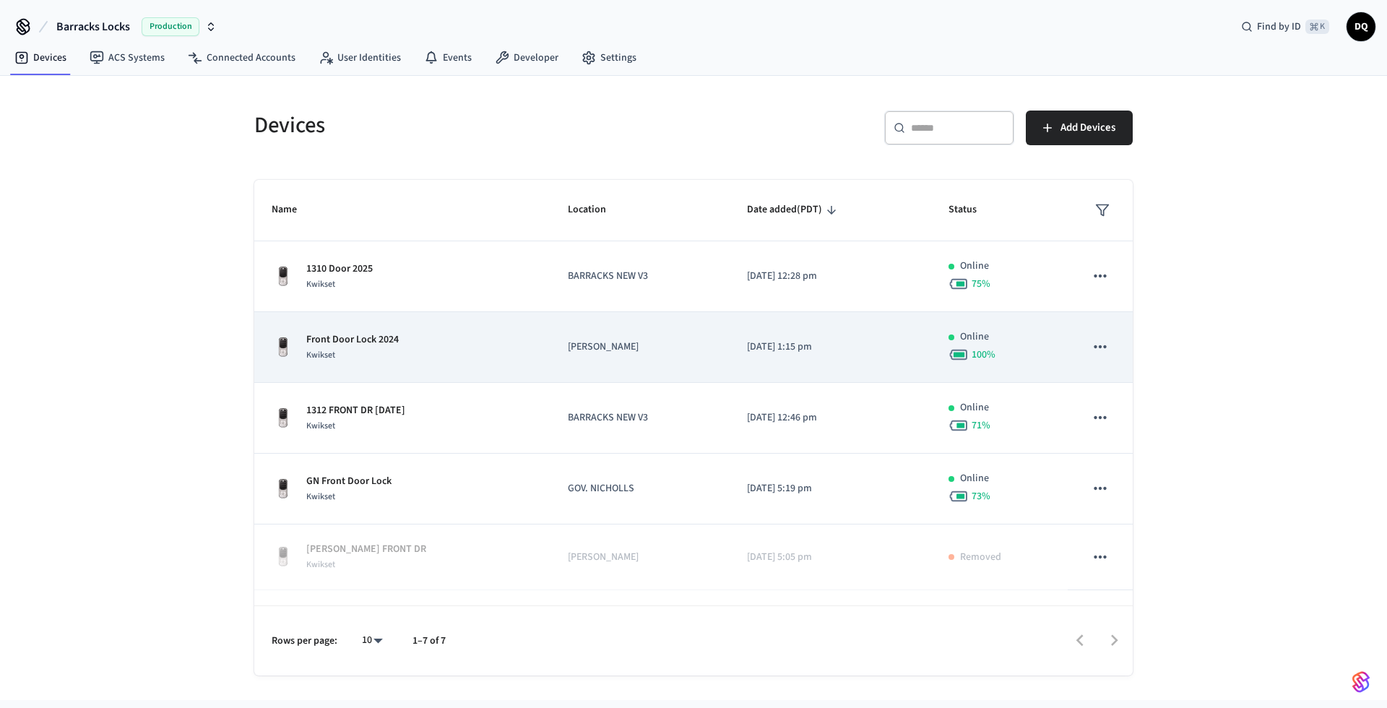
click at [400, 340] on div "Front Door Lock 2024 Kwikset" at bounding box center [403, 347] width 262 height 30
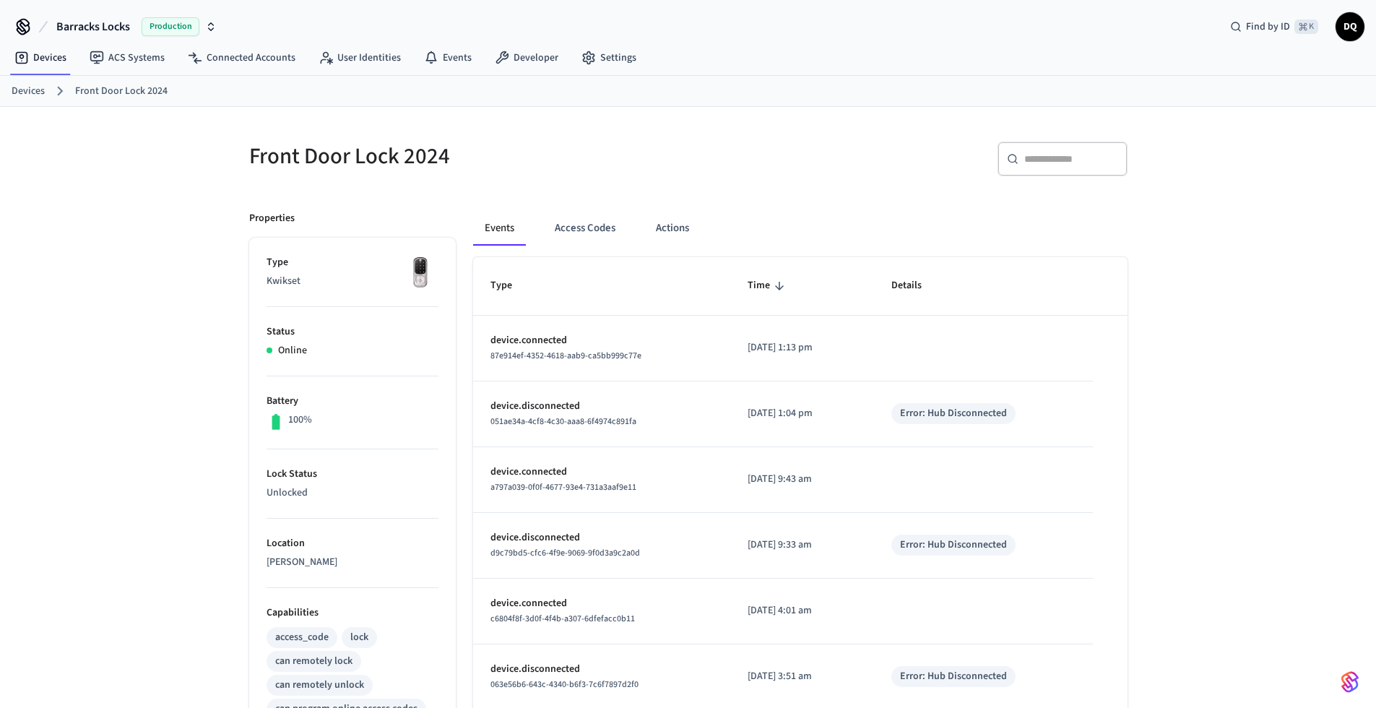
click at [27, 87] on link "Devices" at bounding box center [28, 91] width 33 height 15
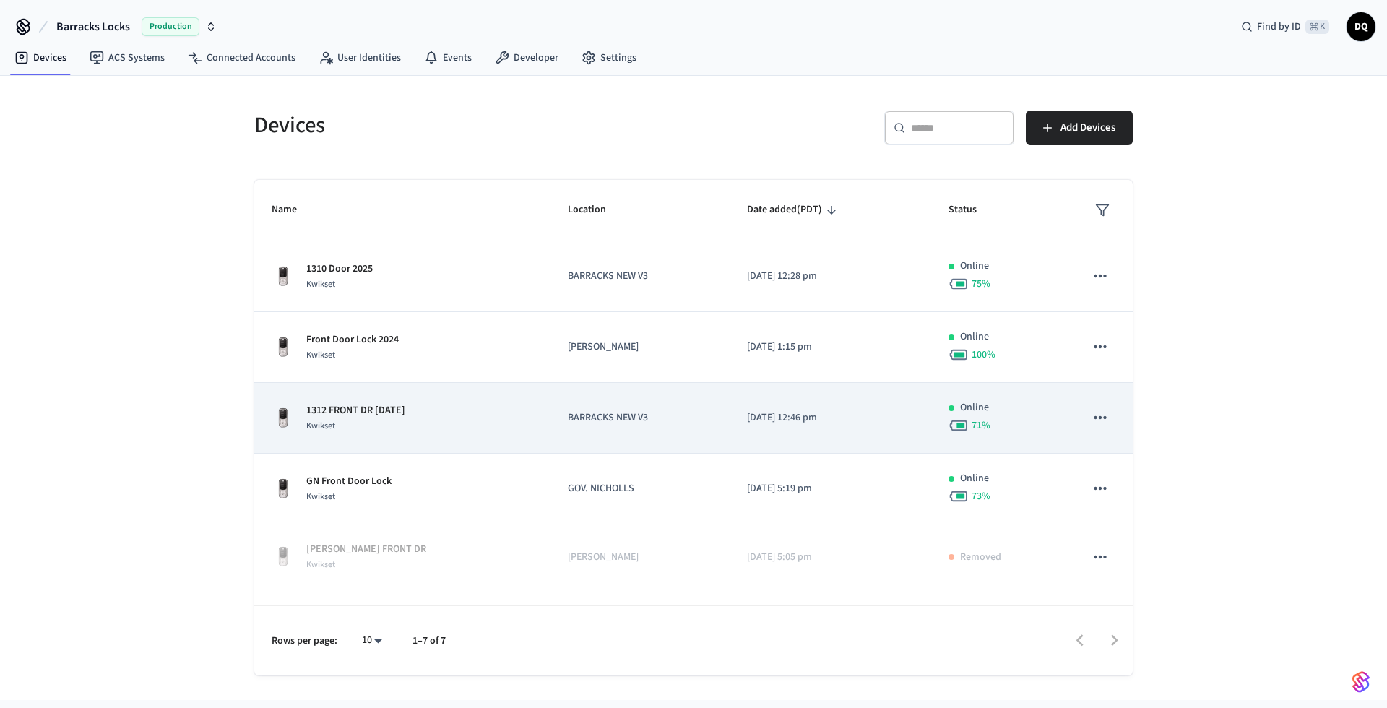
click at [405, 413] on p "1312 FRONT DR AUG 2023" at bounding box center [355, 410] width 99 height 15
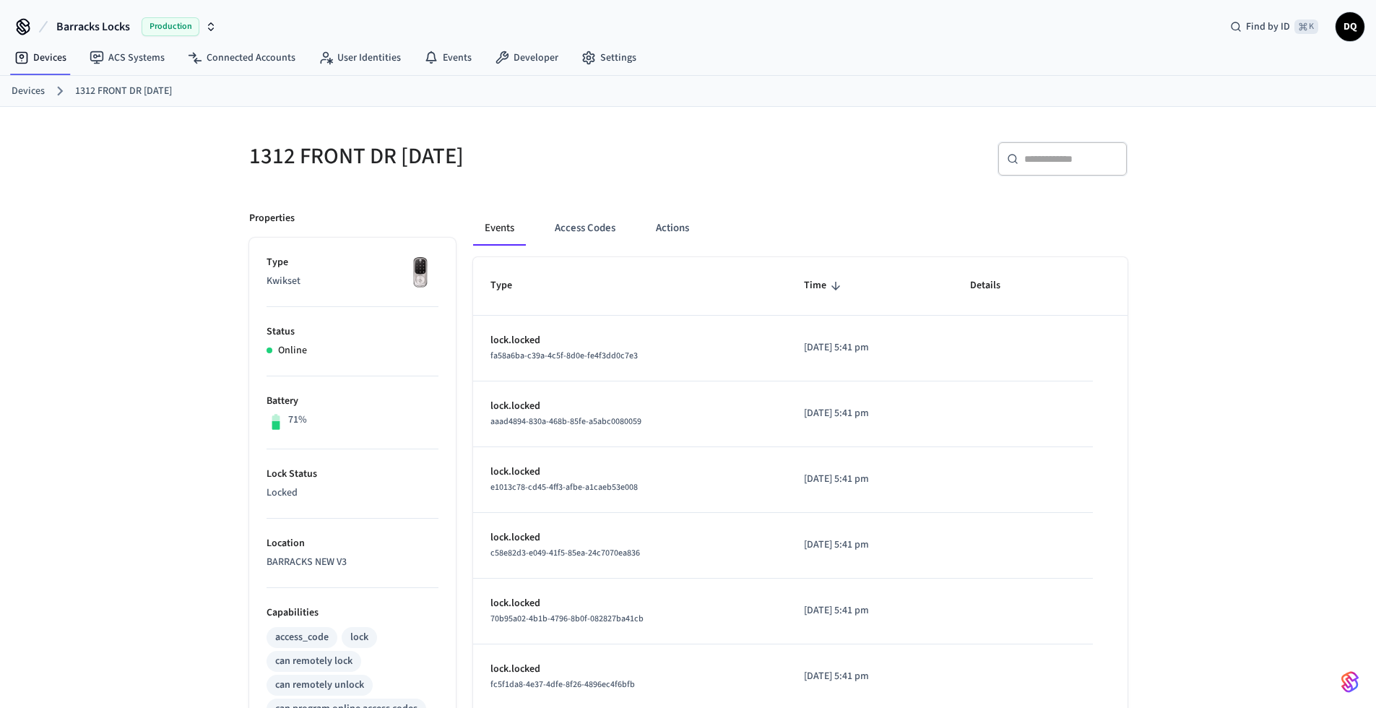
click at [30, 85] on link "Devices" at bounding box center [28, 91] width 33 height 15
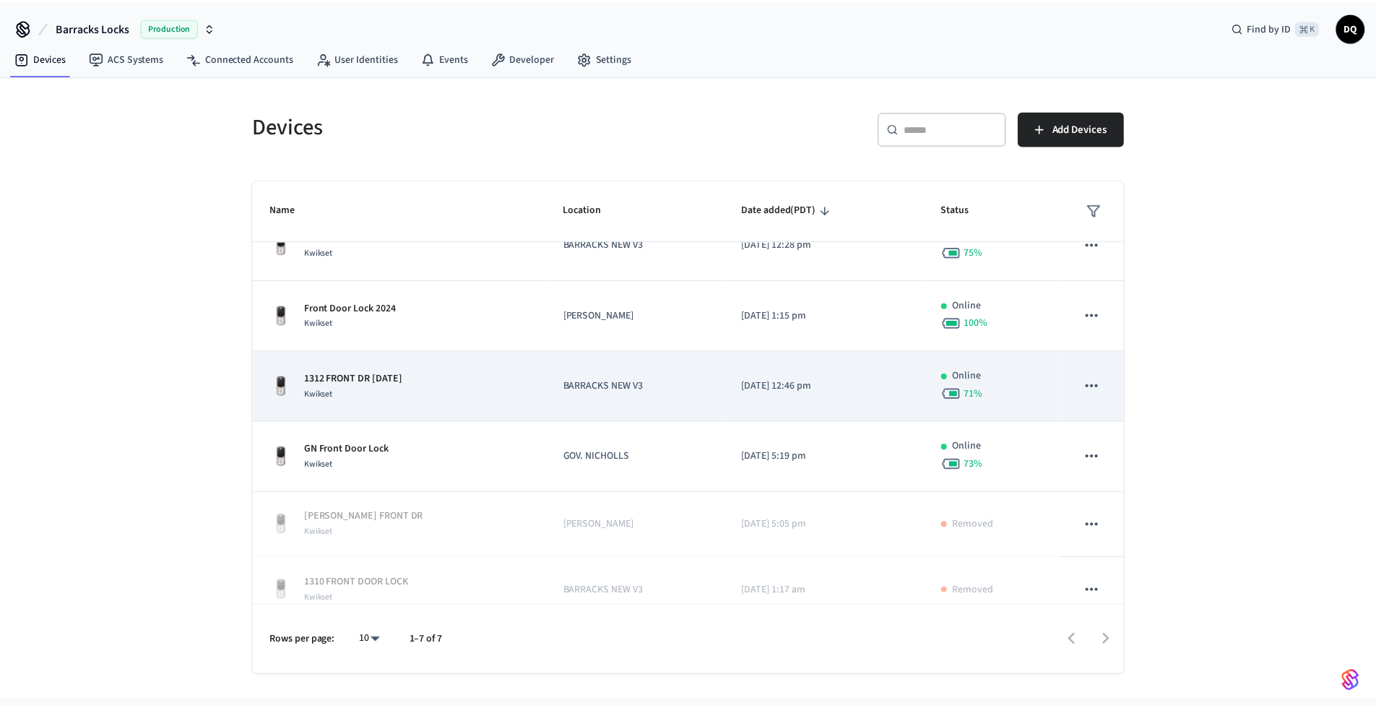
scroll to position [66, 0]
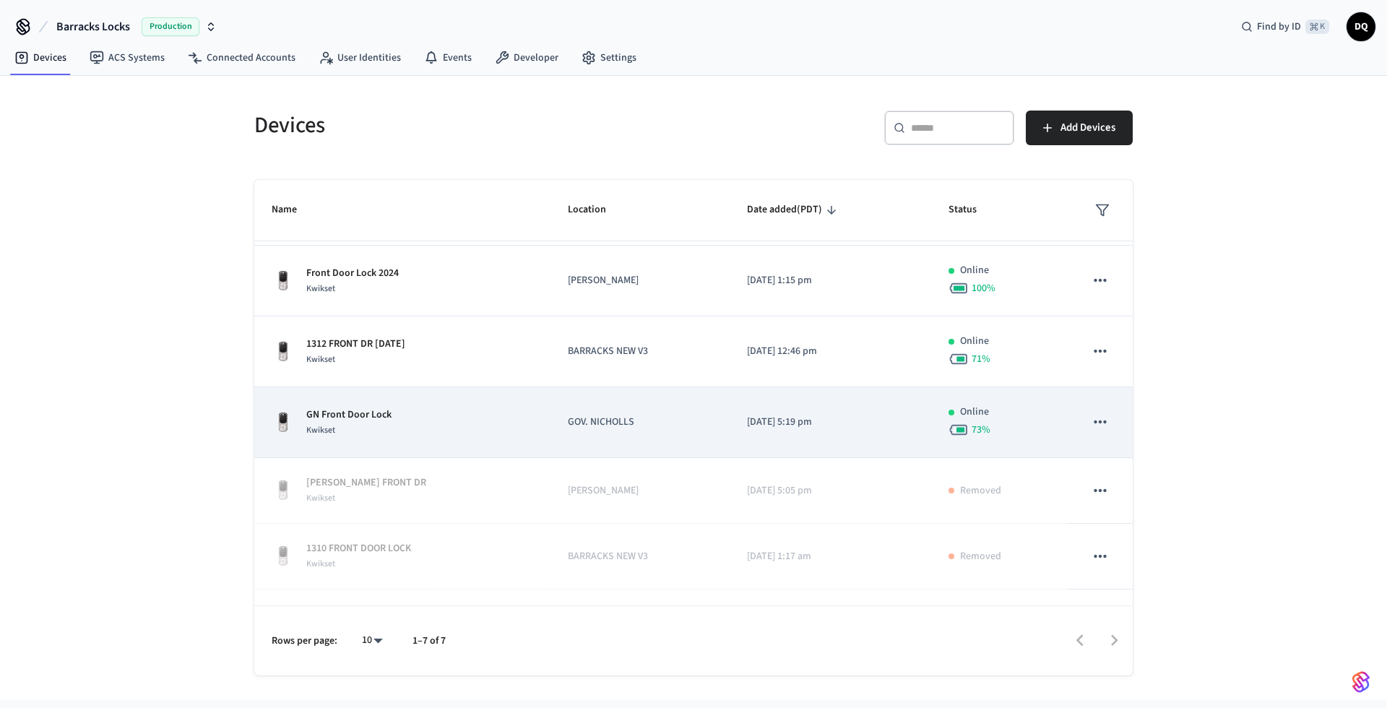
click at [448, 434] on div "GN Front Door Lock Kwikset" at bounding box center [403, 422] width 262 height 30
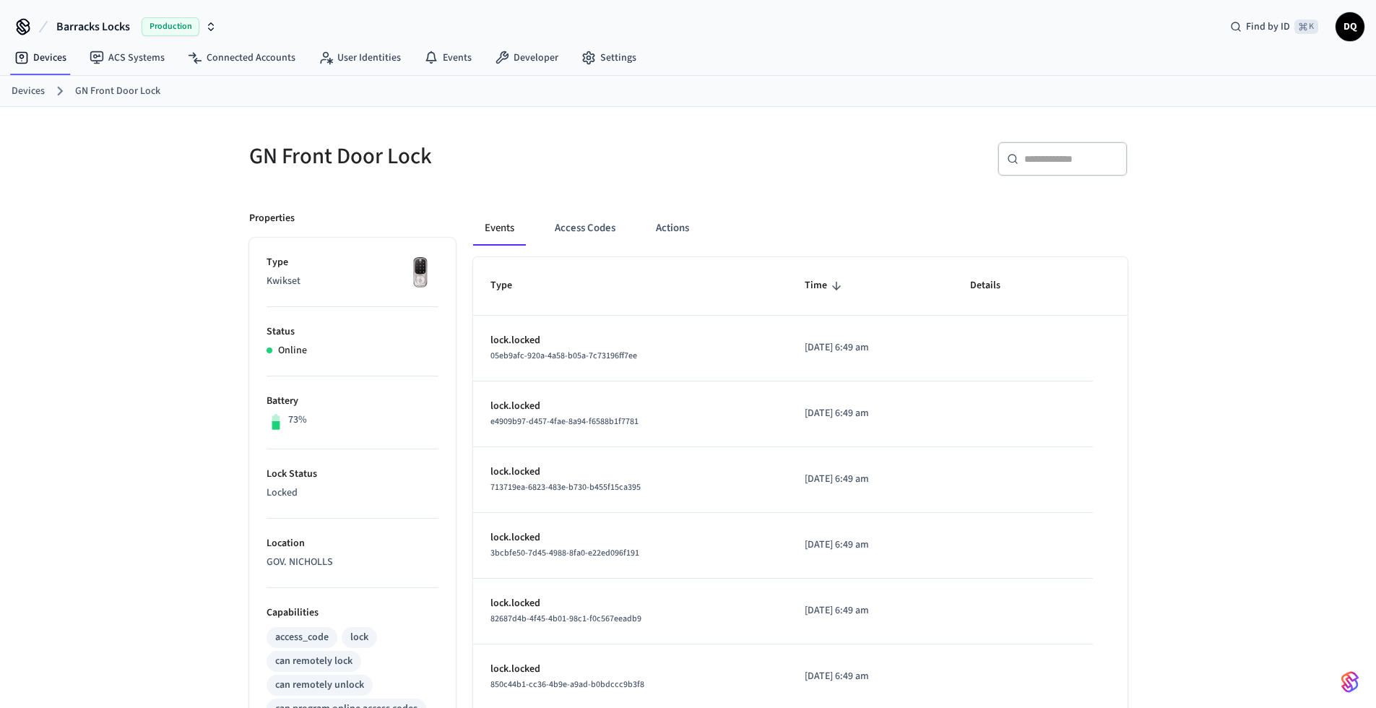
click at [25, 89] on link "Devices" at bounding box center [28, 91] width 33 height 15
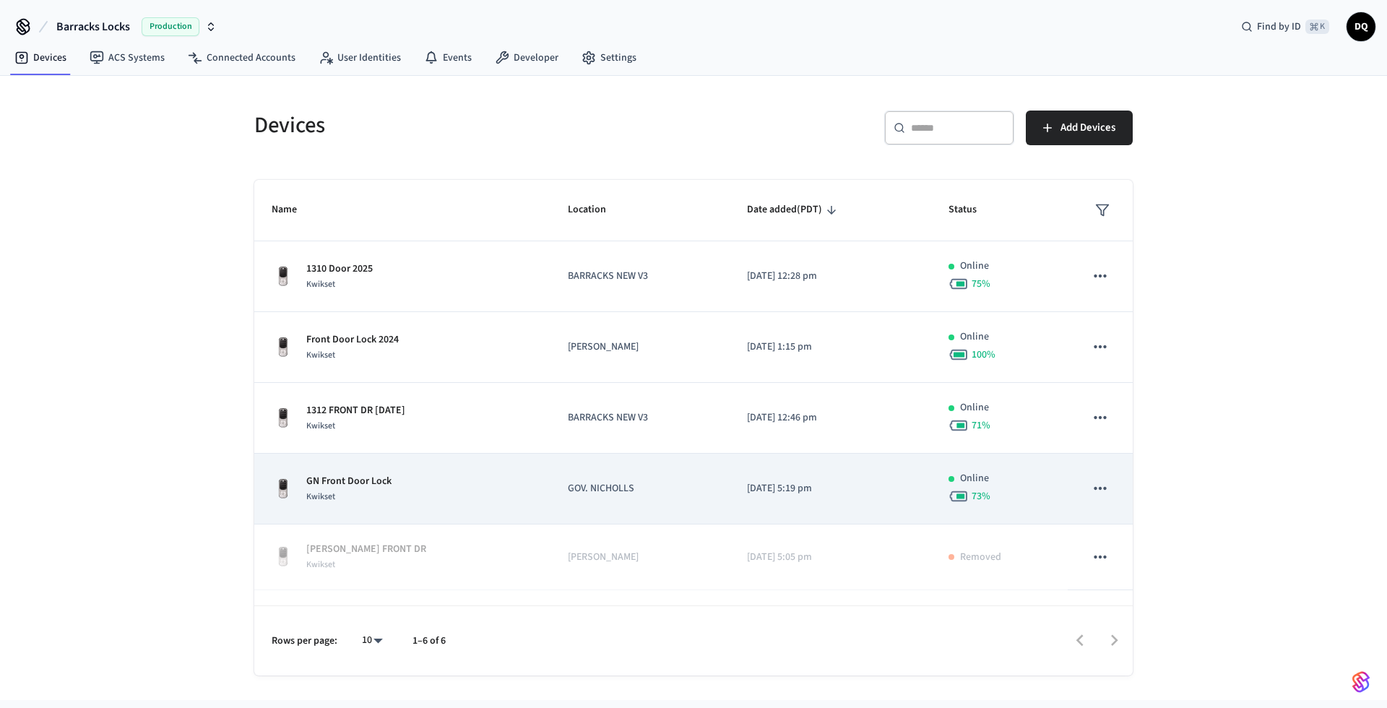
scroll to position [51, 0]
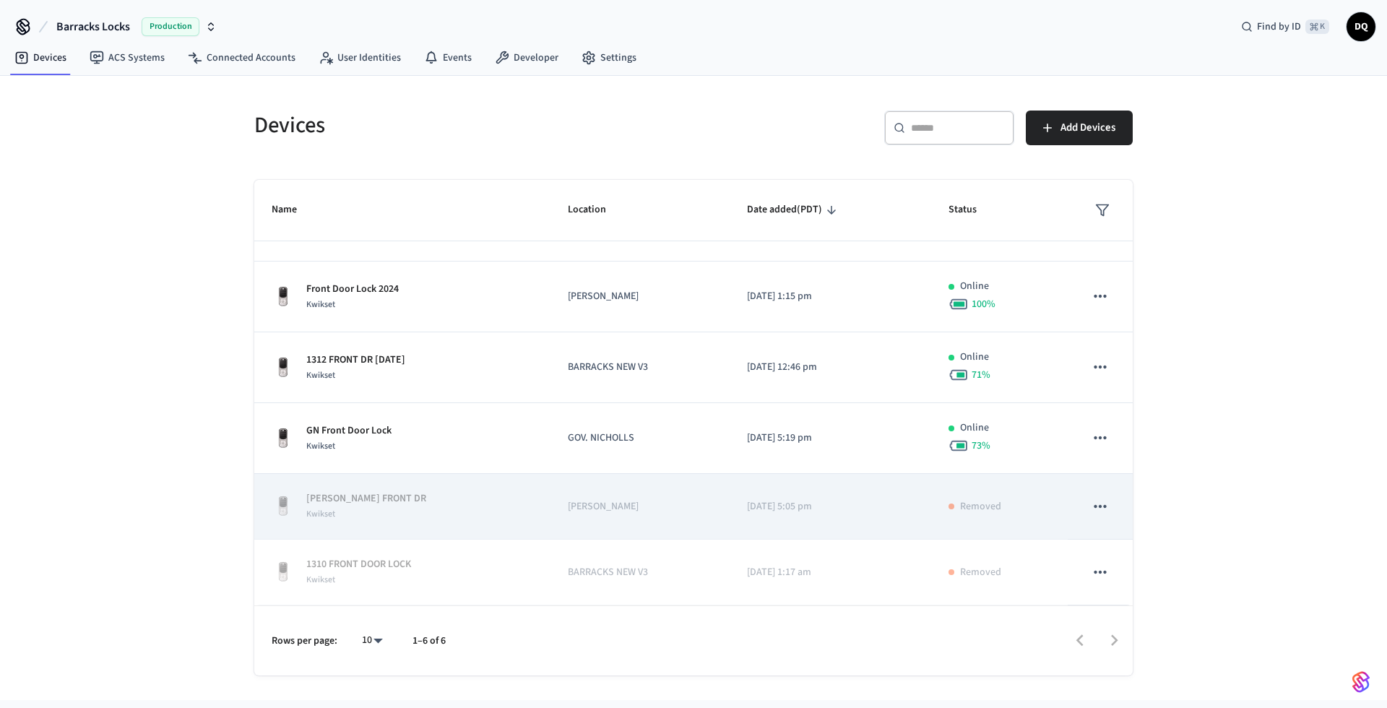
click at [1094, 506] on icon "sticky table" at bounding box center [1100, 506] width 12 height 3
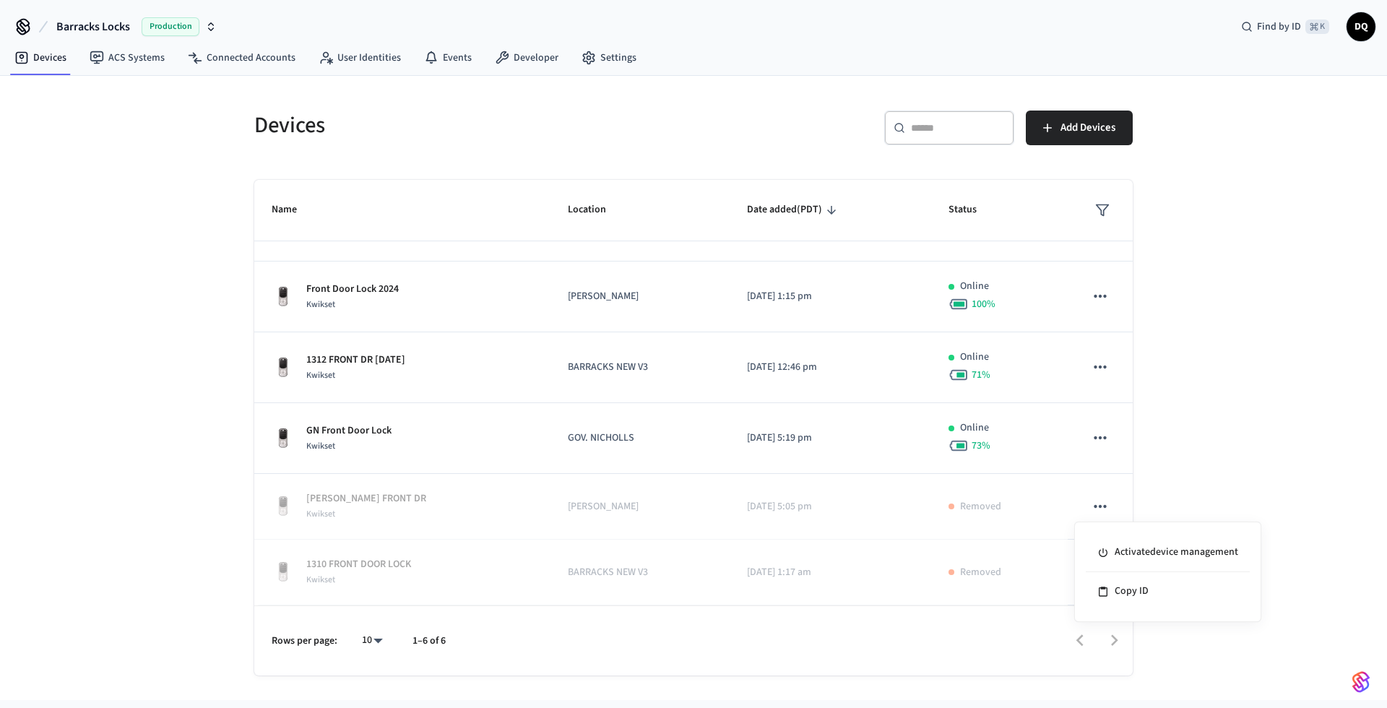
click at [1046, 556] on div at bounding box center [693, 354] width 1387 height 708
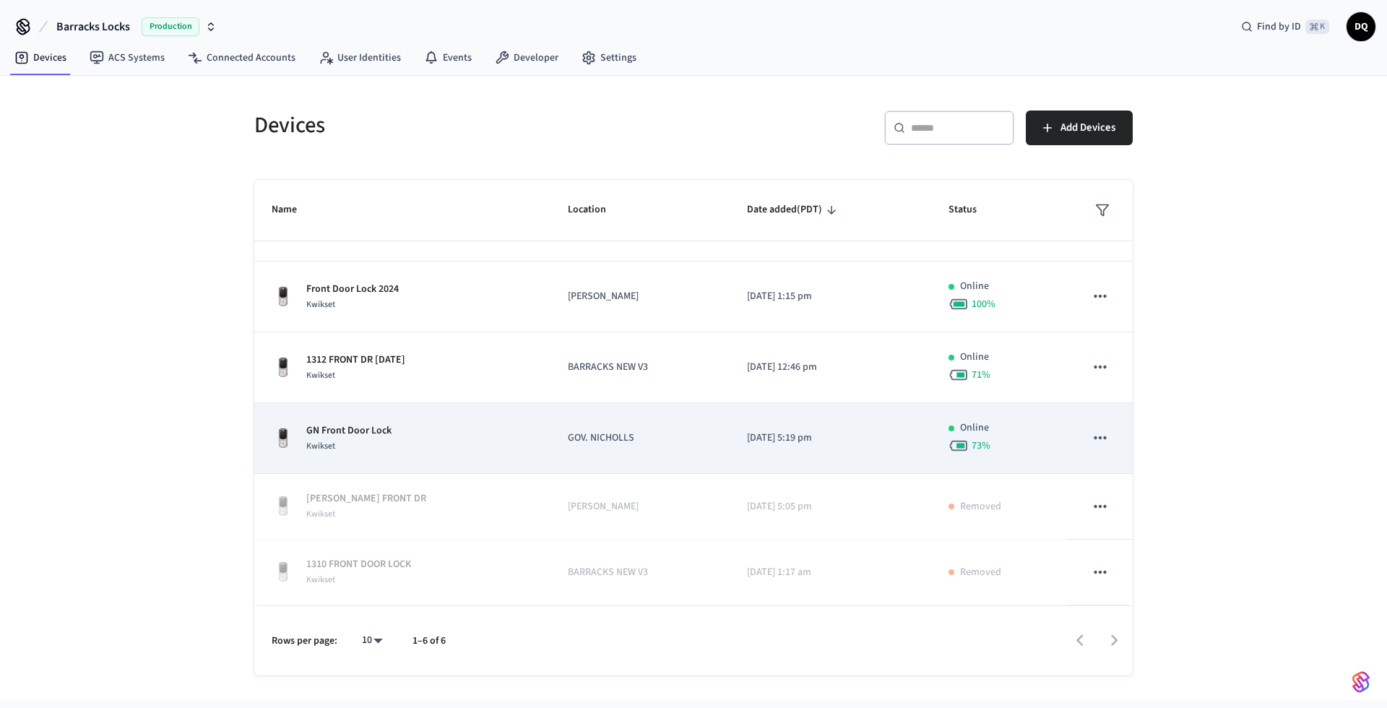
scroll to position [0, 0]
